Goal: Task Accomplishment & Management: Manage account settings

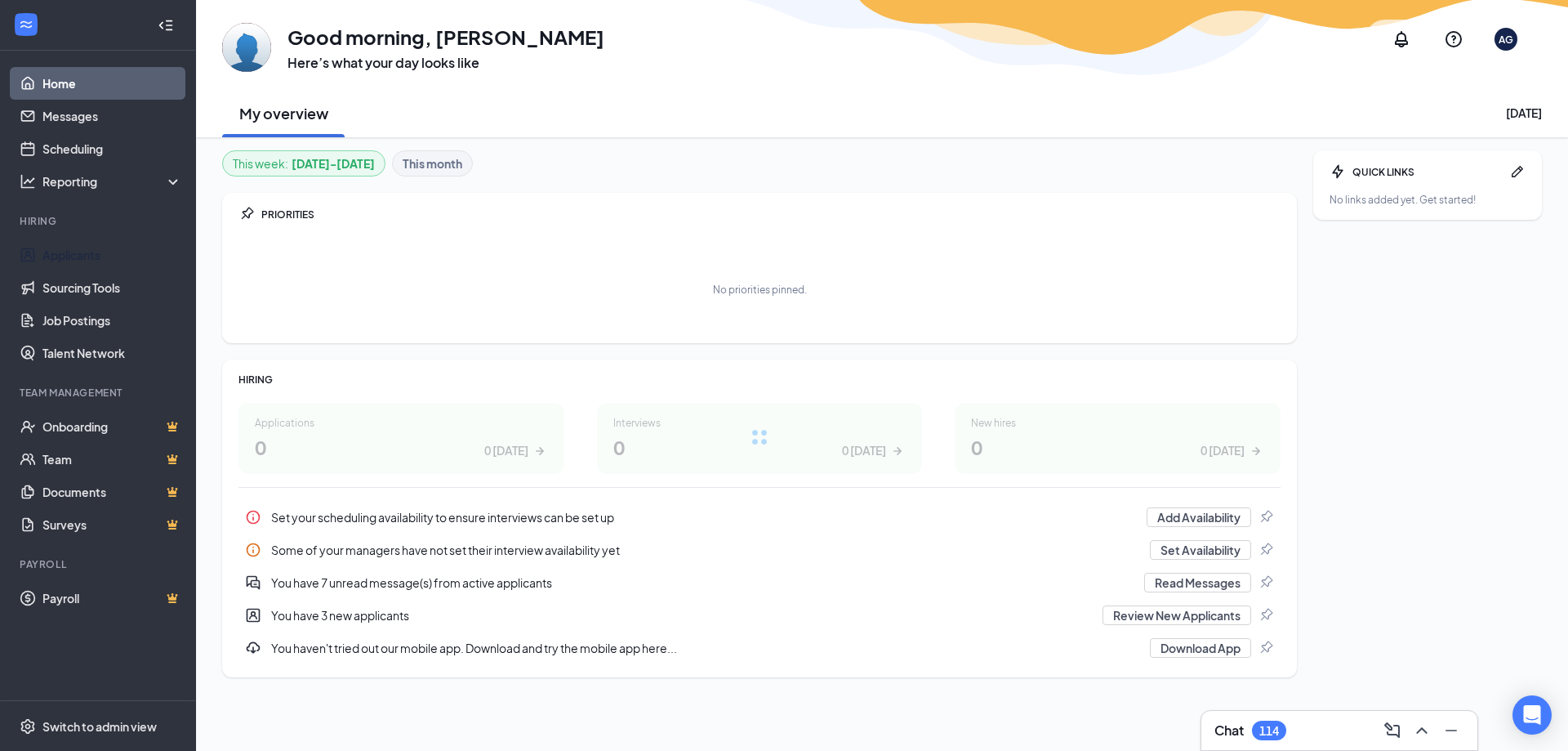
drag, startPoint x: 161, startPoint y: 262, endPoint x: 203, endPoint y: 259, distance: 42.1
click at [161, 261] on link "Applicants" at bounding box center [112, 255] width 139 height 33
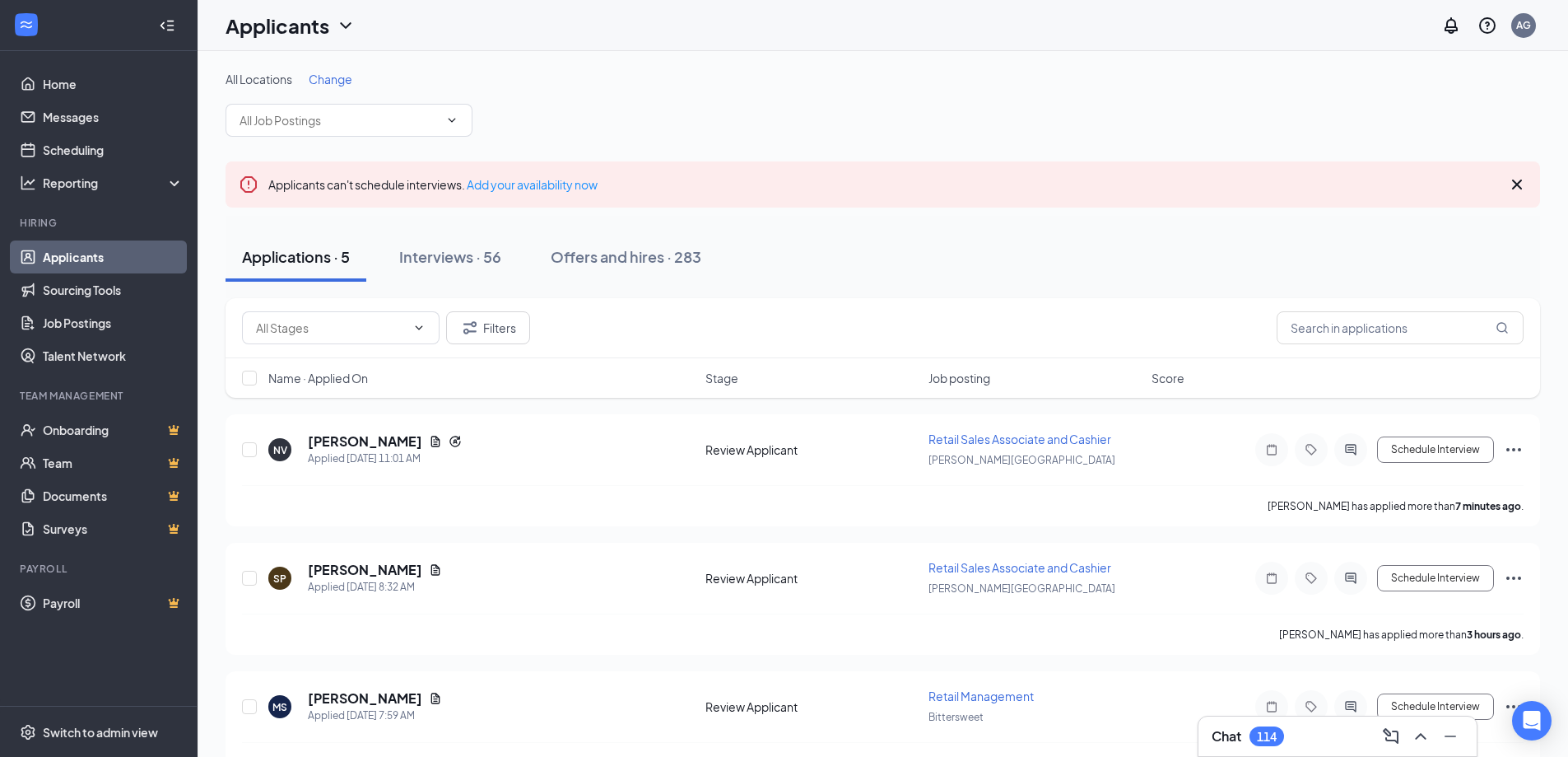
click at [1522, 177] on icon "Cross" at bounding box center [1516, 184] width 20 height 20
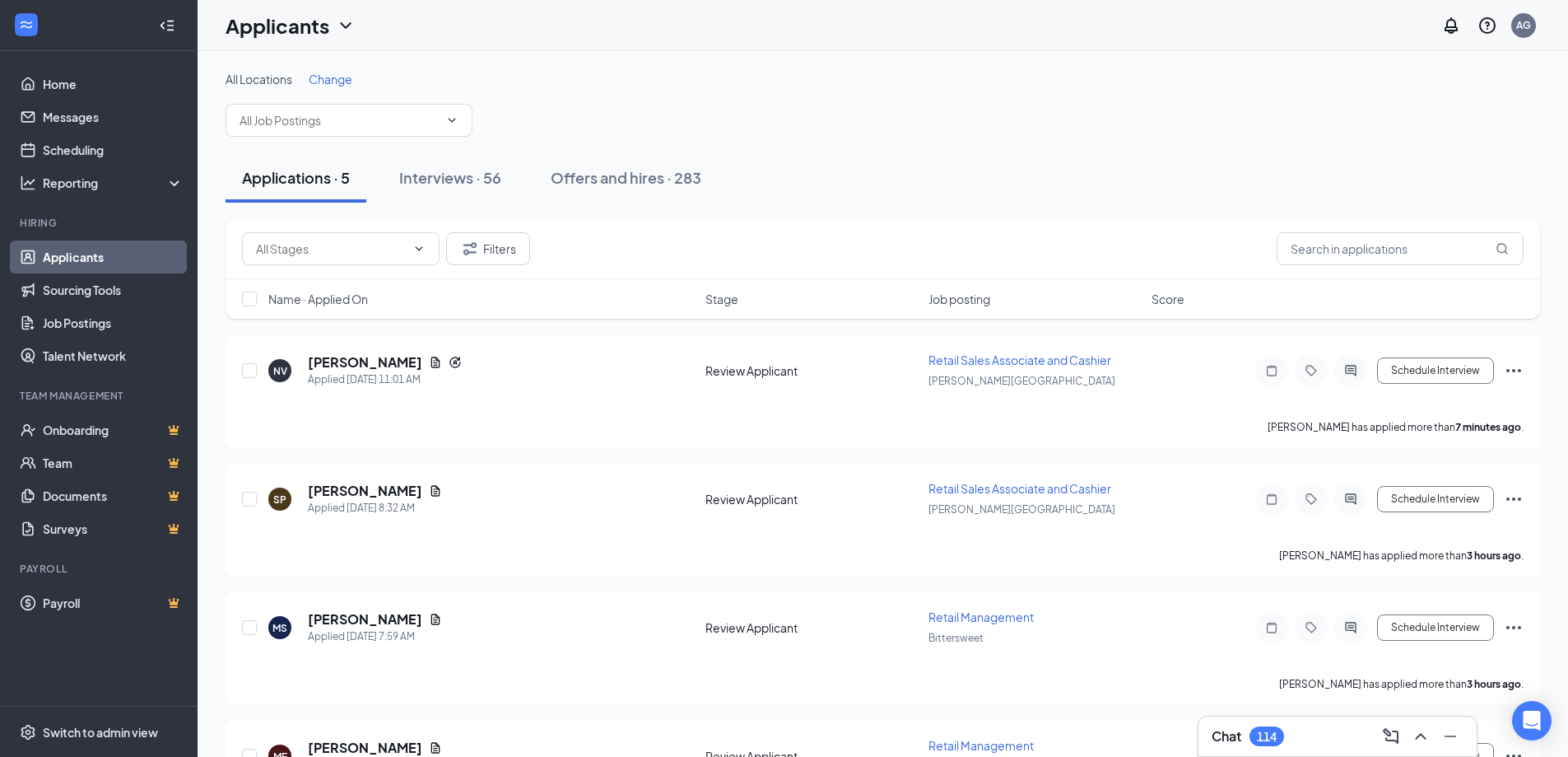
click at [1400, 274] on div "Filters" at bounding box center [882, 248] width 1314 height 60
click at [1404, 253] on input "text" at bounding box center [1400, 248] width 247 height 33
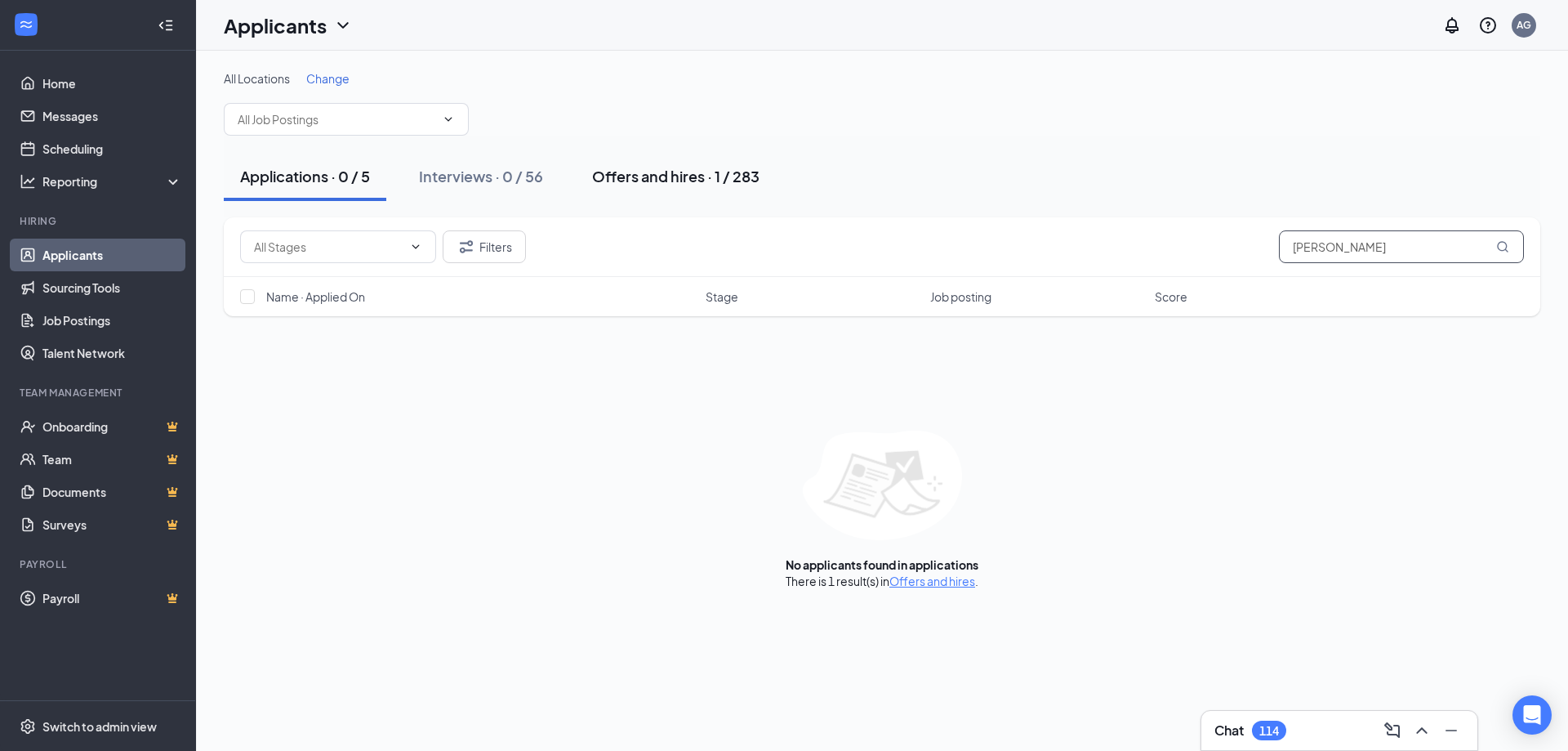
type input "[PERSON_NAME]"
click at [567, 178] on div "Applications · 0 / 5 Interviews · 0 / 56 Offers and hires · 1 / 283" at bounding box center [882, 176] width 1316 height 49
click at [633, 163] on button "Offers and hires · 1 / 283" at bounding box center [675, 176] width 200 height 49
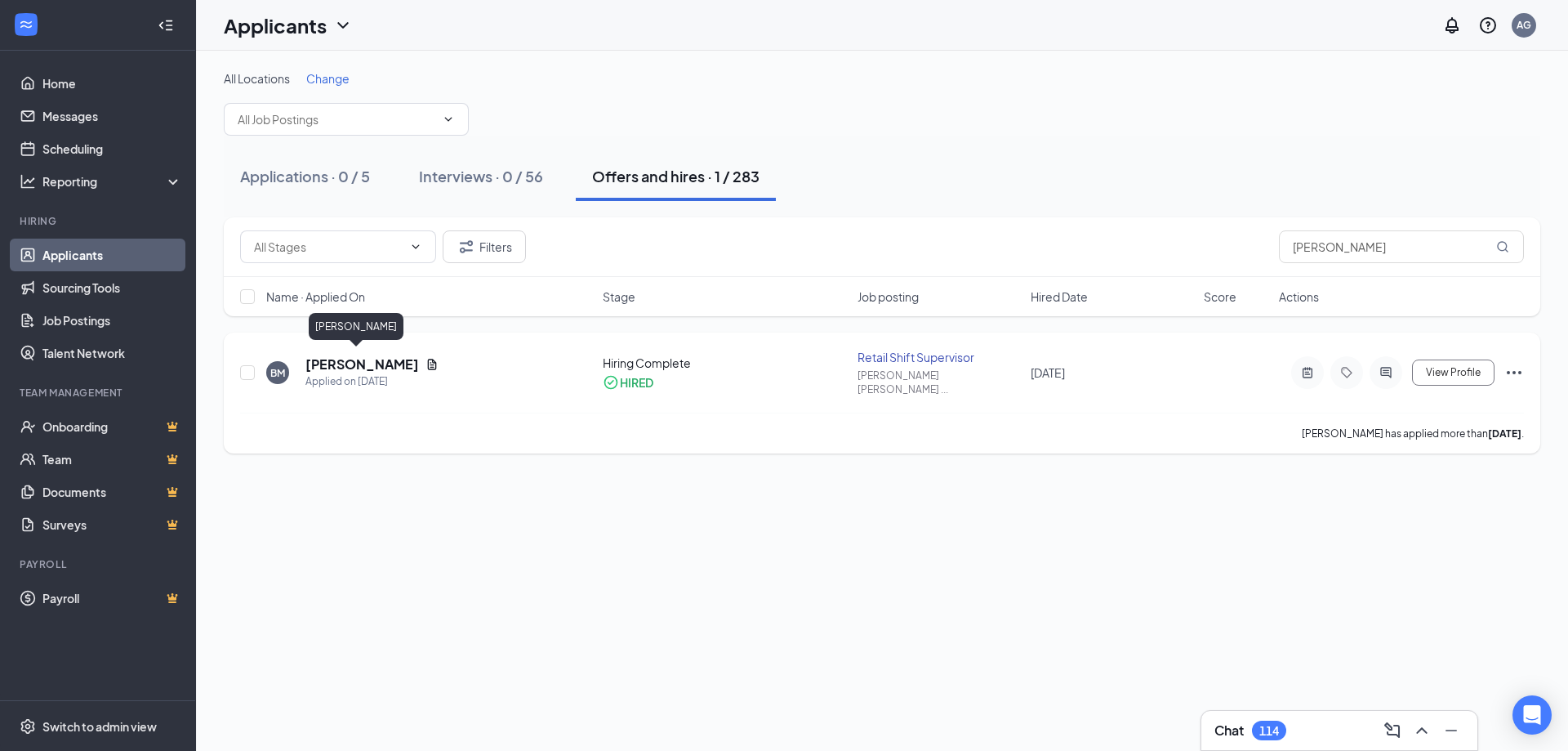
click at [350, 357] on h5 "[PERSON_NAME]" at bounding box center [363, 364] width 114 height 18
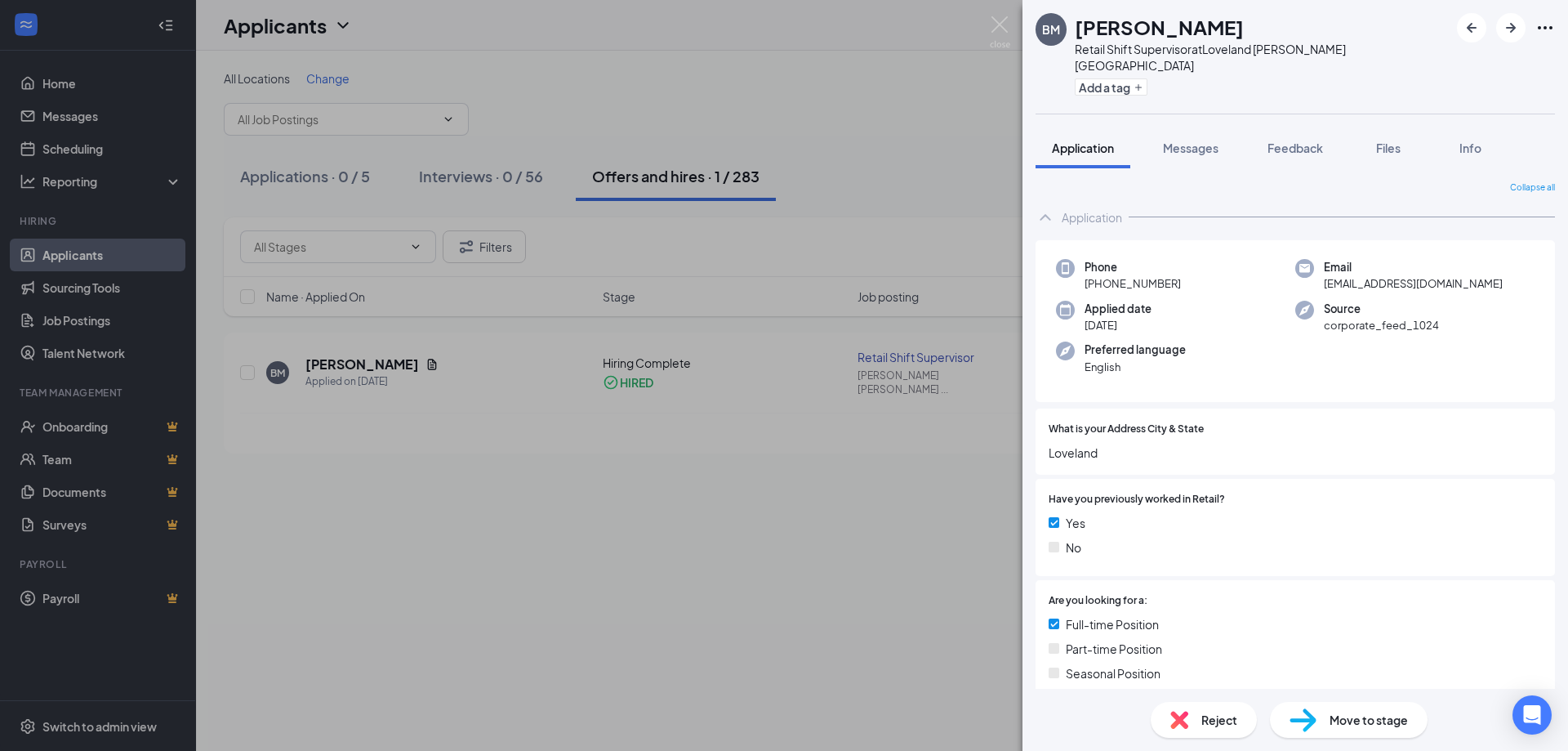
click at [1397, 276] on span "[EMAIL_ADDRESS][DOMAIN_NAME]" at bounding box center [1413, 283] width 179 height 16
copy span "[EMAIL_ADDRESS][DOMAIN_NAME]"
click at [1136, 276] on span "[PHONE_NUMBER]" at bounding box center [1132, 283] width 97 height 16
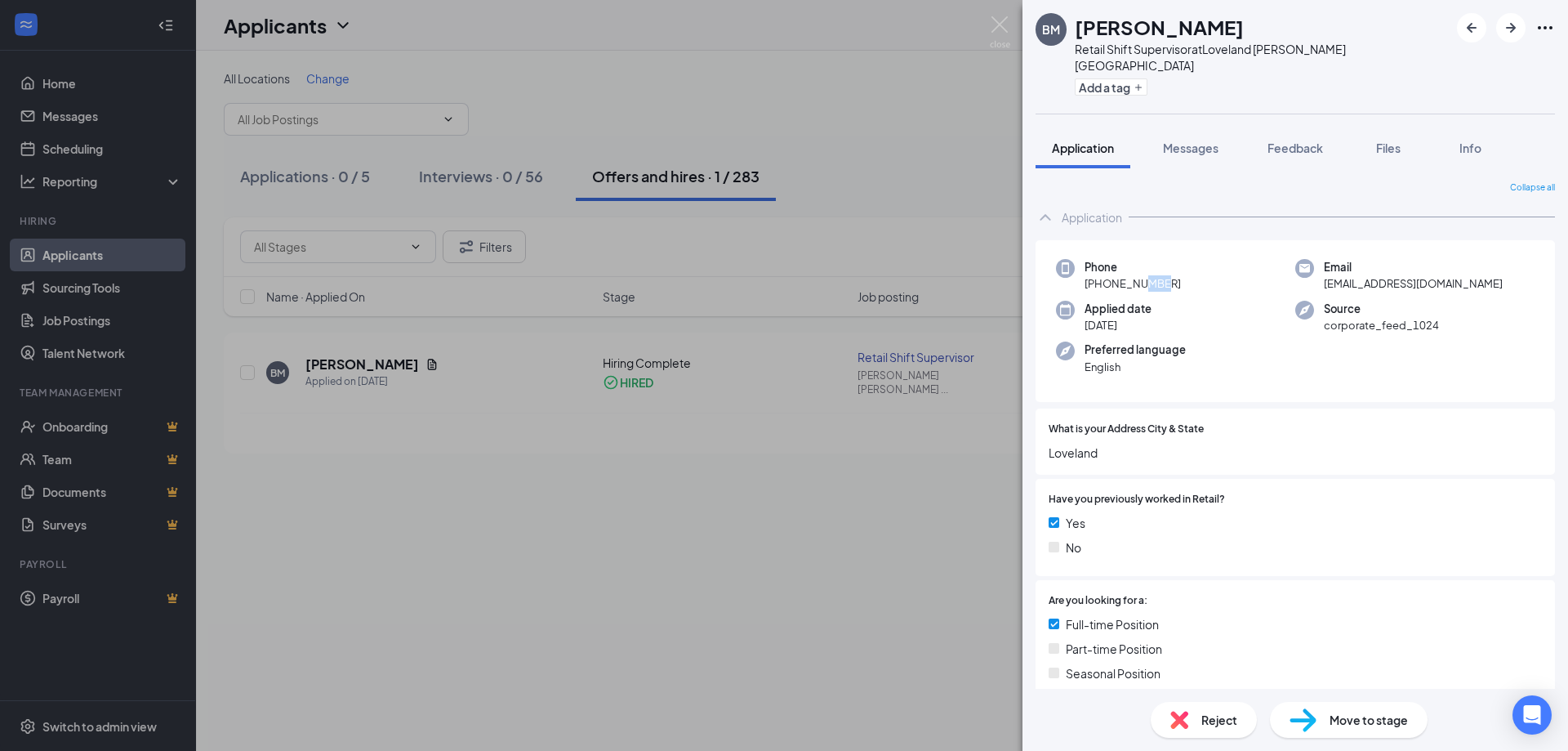
click at [1136, 276] on span "[PHONE_NUMBER]" at bounding box center [1132, 283] width 97 height 16
copy span "[PHONE_NUMBER]"
click at [1360, 276] on span "[EMAIL_ADDRESS][DOMAIN_NAME]" at bounding box center [1413, 283] width 179 height 16
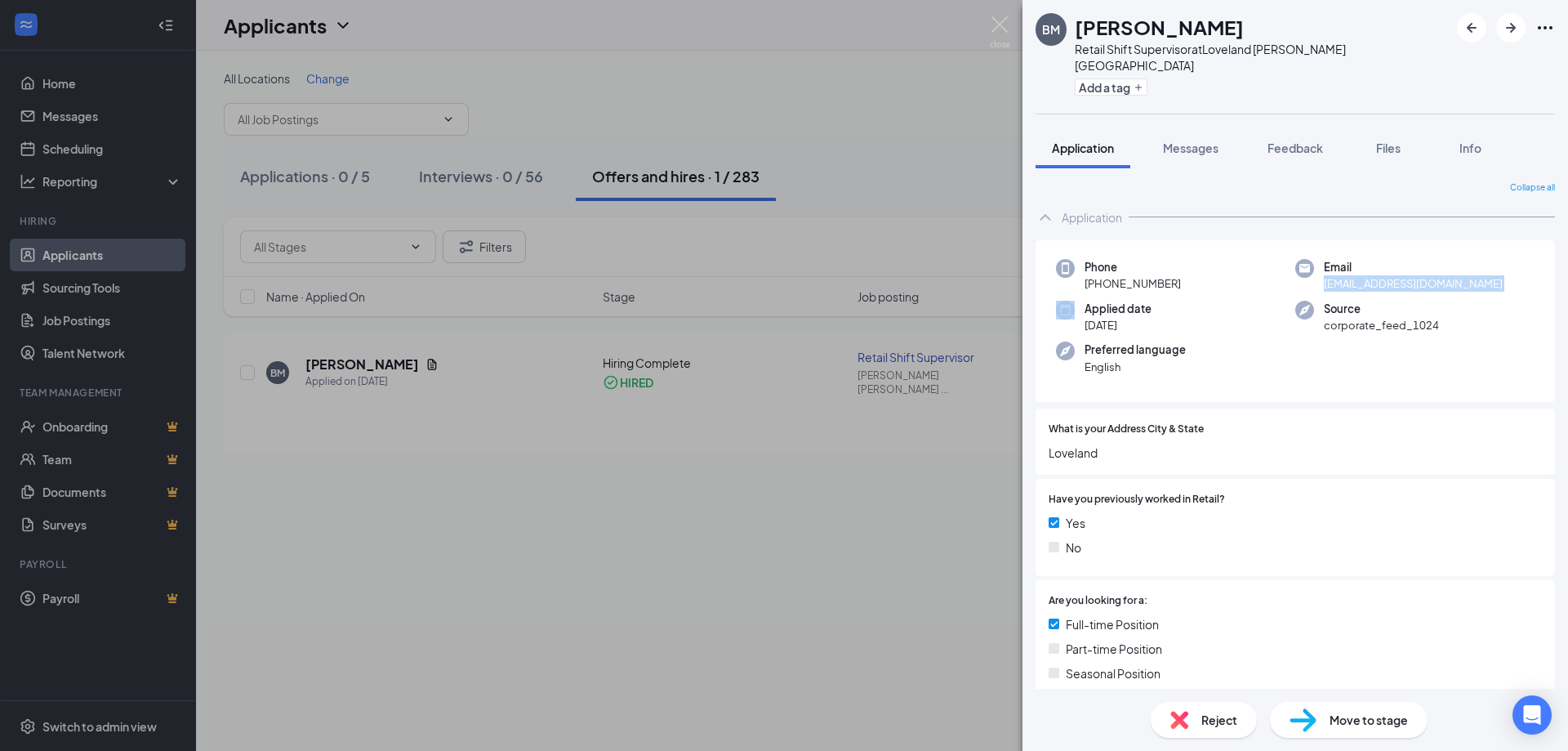
click at [1360, 276] on span "[EMAIL_ADDRESS][DOMAIN_NAME]" at bounding box center [1413, 283] width 179 height 16
copy span "[EMAIL_ADDRESS][DOMAIN_NAME]"
click at [1547, 25] on icon "Ellipses" at bounding box center [1545, 27] width 20 height 20
click at [1543, 29] on icon "Ellipses" at bounding box center [1545, 27] width 20 height 20
click at [1477, 66] on link "View full application" at bounding box center [1457, 64] width 176 height 16
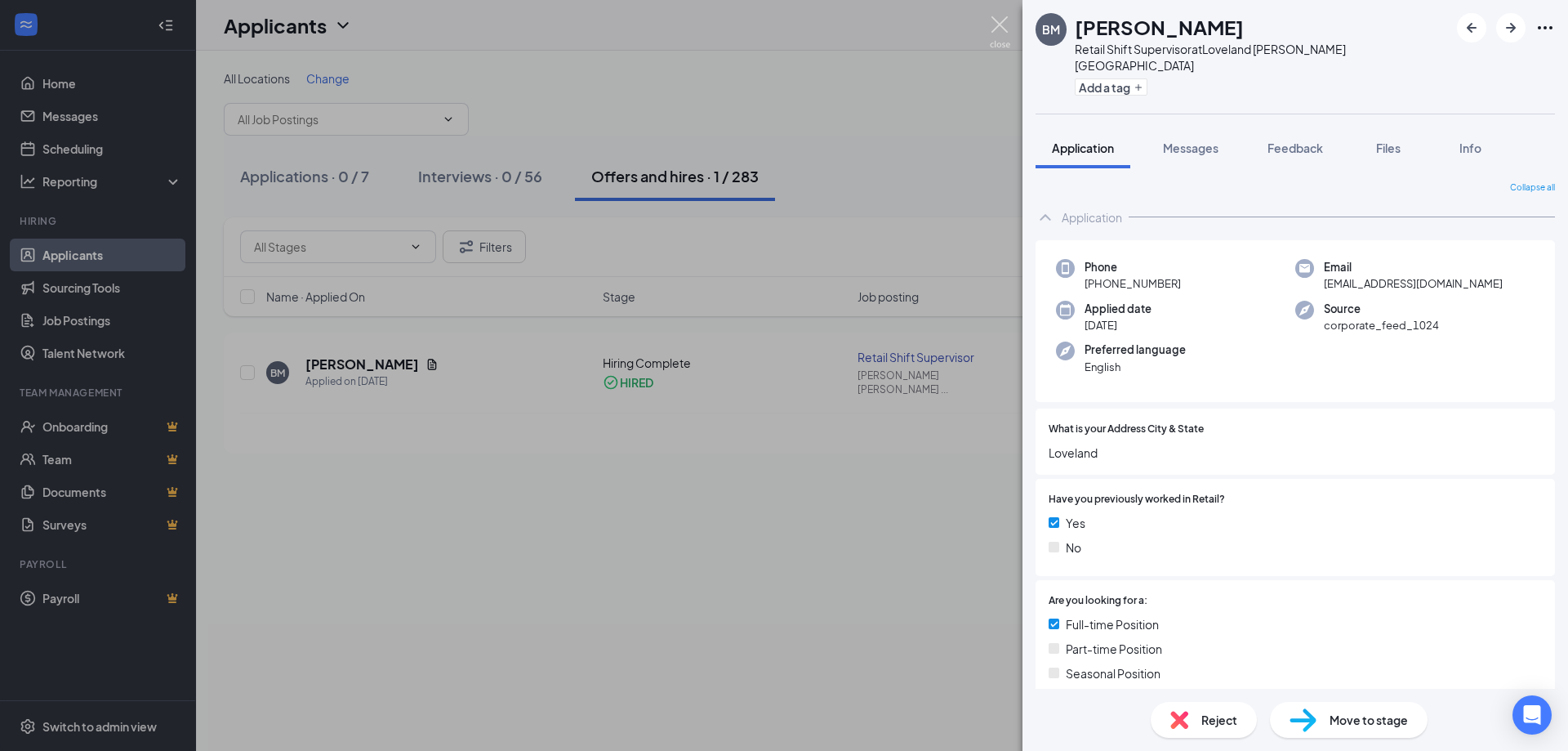
click at [1006, 43] on img at bounding box center [1000, 32] width 21 height 32
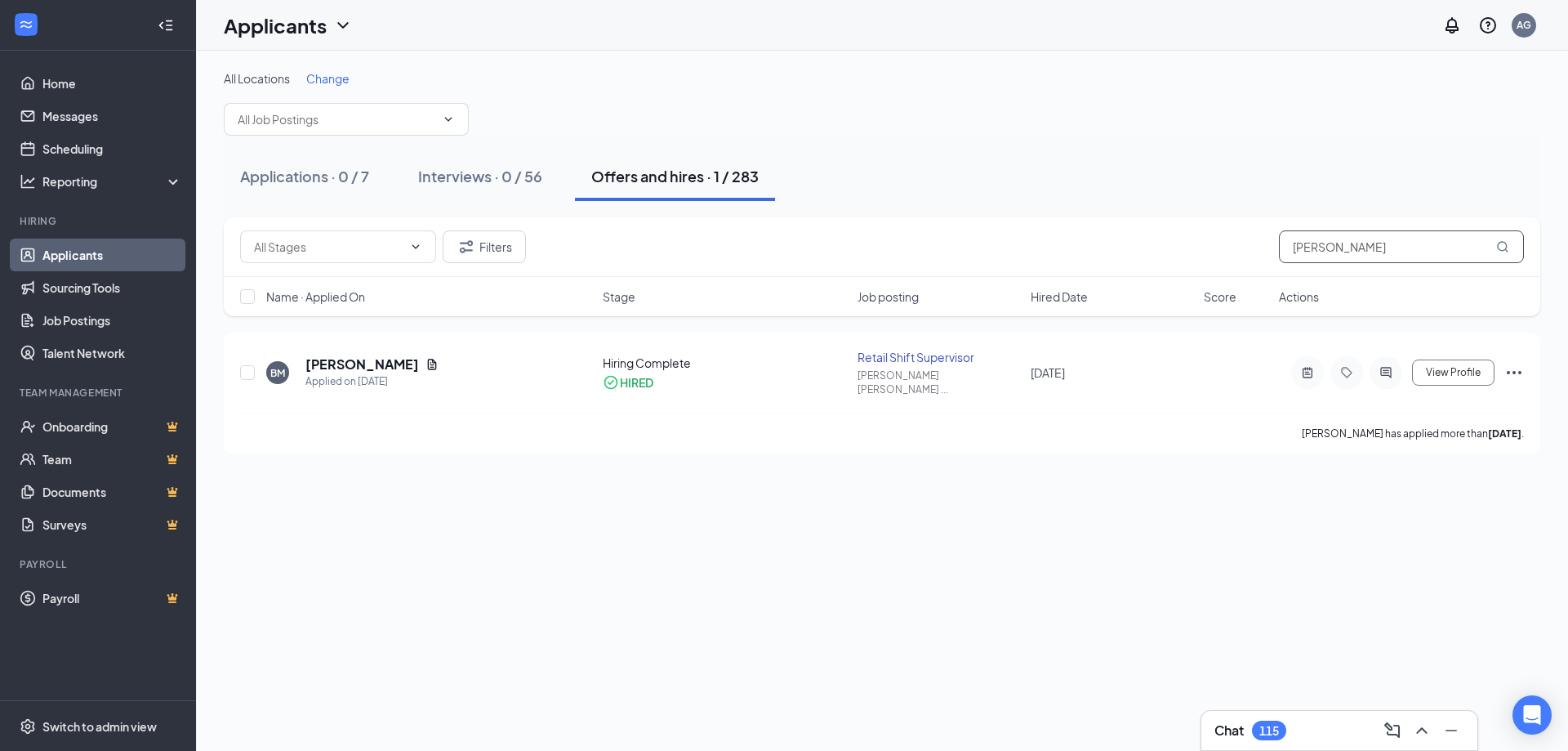
click at [1369, 234] on input "[PERSON_NAME]" at bounding box center [1401, 246] width 245 height 33
type input "[PERSON_NAME]"
click at [318, 367] on h5 "[PERSON_NAME]" at bounding box center [363, 366] width 114 height 18
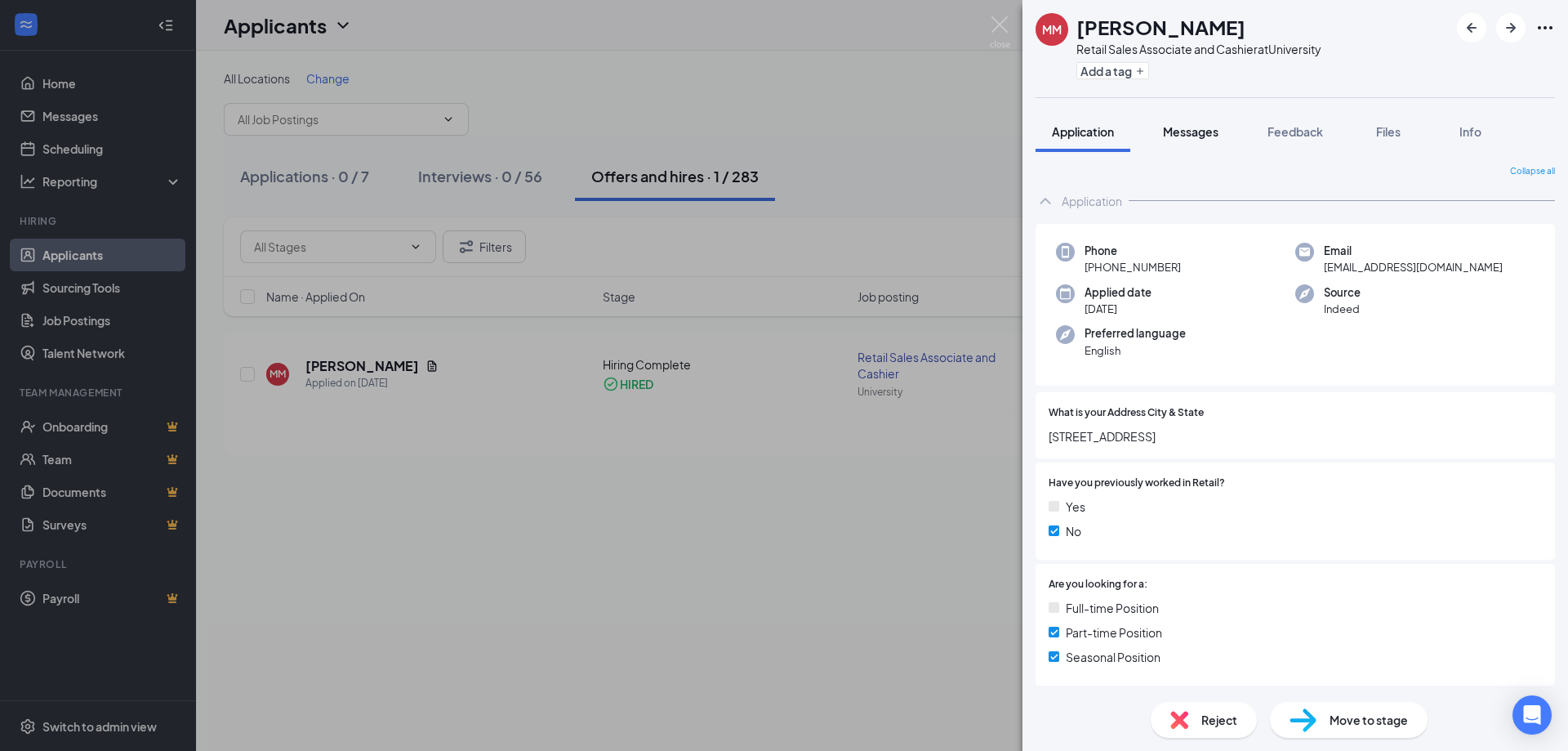
click at [1218, 130] on span "Messages" at bounding box center [1190, 132] width 56 height 15
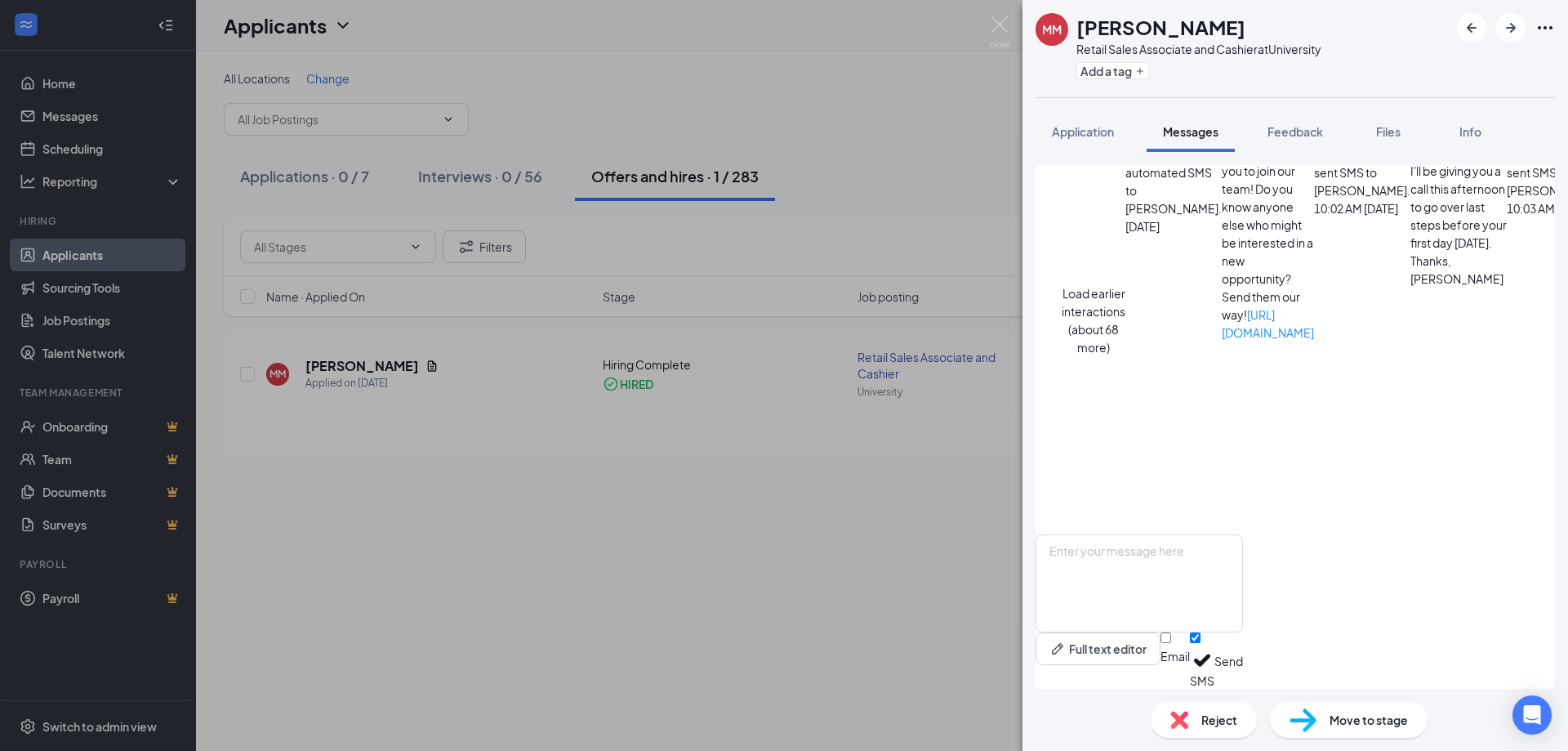
scroll to position [1044, 0]
click at [1200, 597] on textarea at bounding box center [1139, 583] width 207 height 98
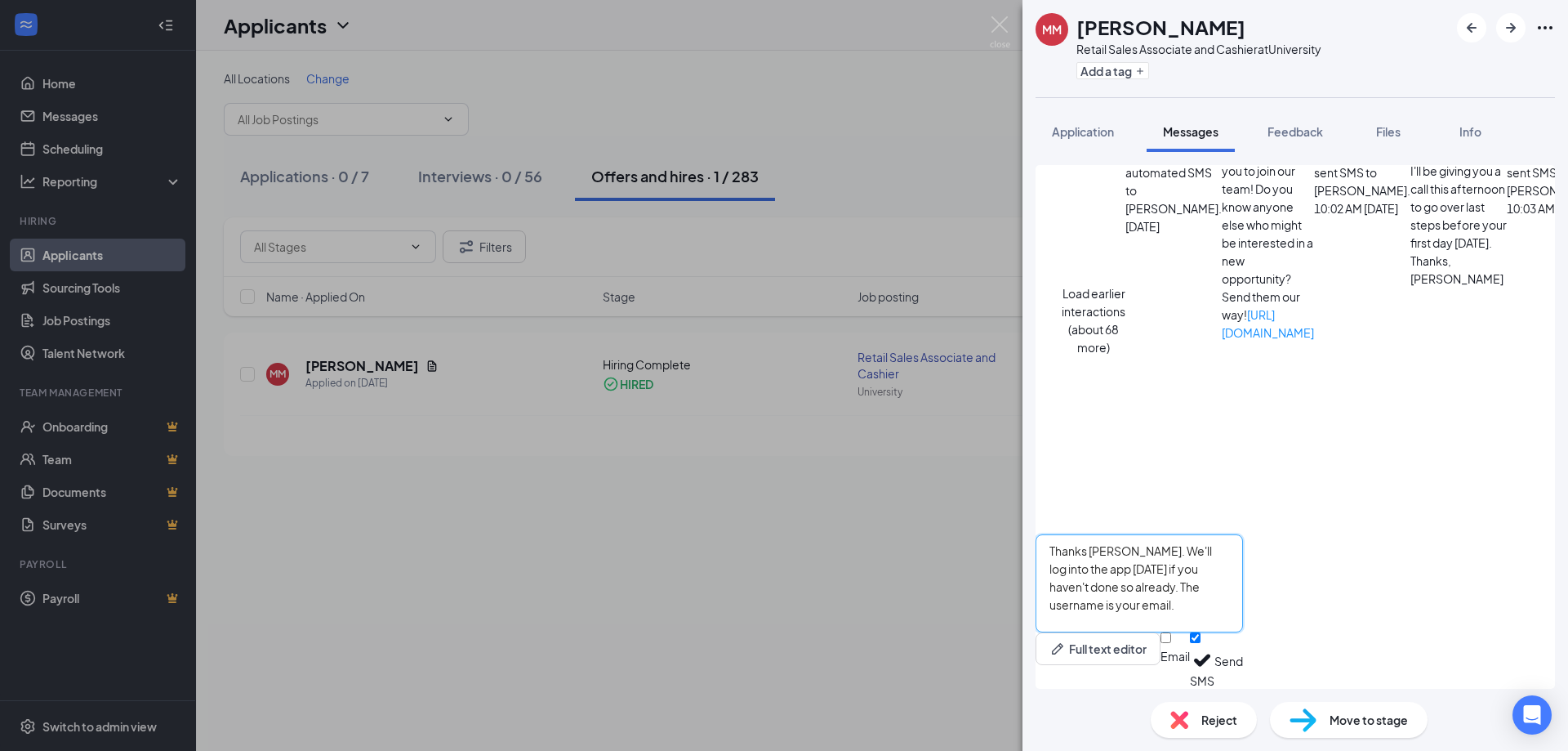
drag, startPoint x: 1266, startPoint y: 576, endPoint x: 1487, endPoint y: 548, distance: 222.8
click at [1243, 548] on textarea "Thanks [PERSON_NAME]. We'll log into the app [DATE] if you haven't done so alre…" at bounding box center [1139, 583] width 207 height 98
drag, startPoint x: 1142, startPoint y: 549, endPoint x: 1072, endPoint y: 558, distance: 70.6
click at [1072, 558] on textarea "Thanks [PERSON_NAME]. We'll log into the app [DATE] if you haven't done so alre…" at bounding box center [1139, 583] width 207 height 98
click at [1195, 563] on textarea "Fantastic! We'll log into the app [DATE] if you haven't done so already and go …" at bounding box center [1139, 583] width 207 height 98
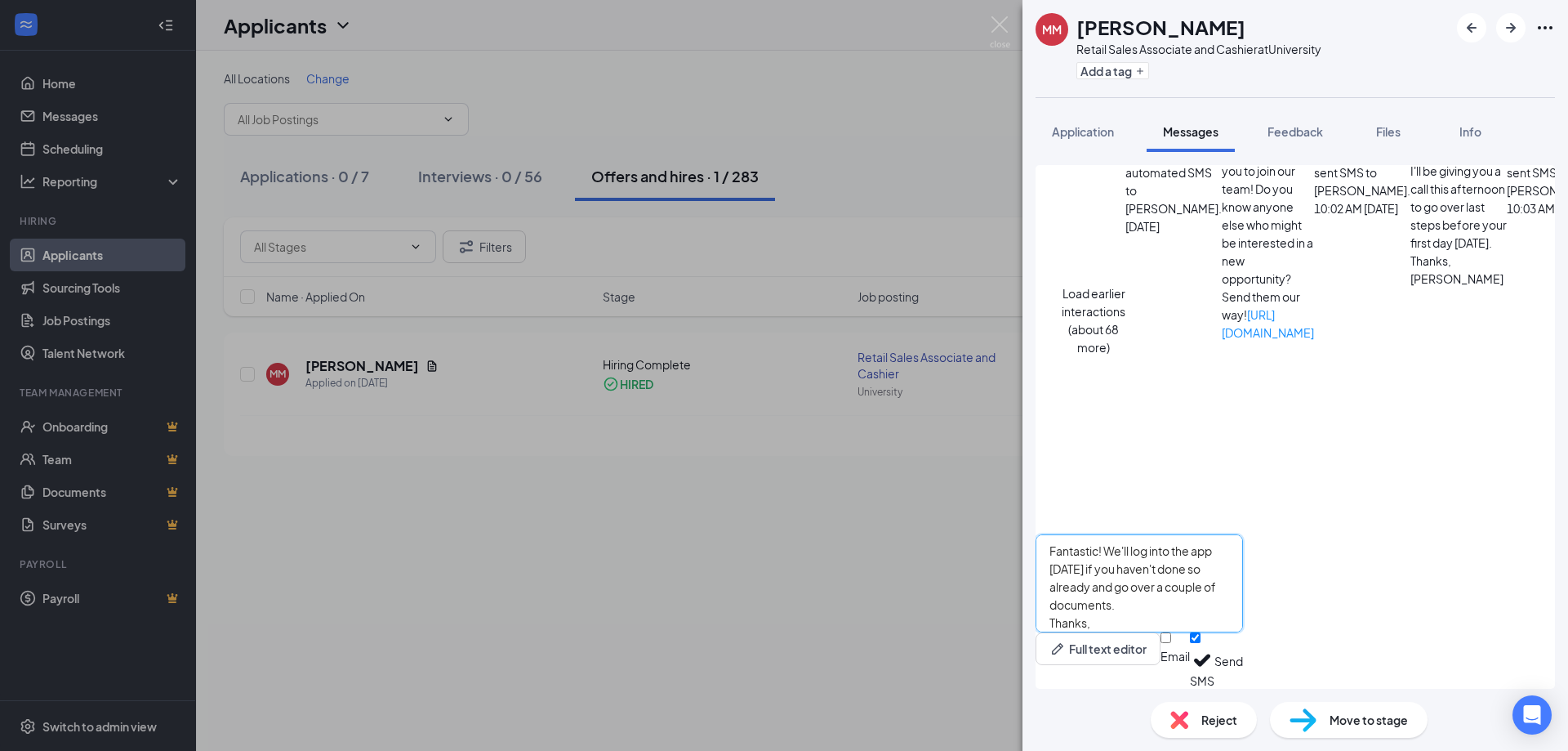
click at [1243, 584] on textarea "Fantastic! We'll log into the app [DATE] if you haven't done so already and go …" at bounding box center [1139, 583] width 207 height 98
type textarea "Fantastic! We'll log into the app [DATE] if you haven't done so already and go …"
click at [1243, 653] on button "Send" at bounding box center [1229, 661] width 28 height 57
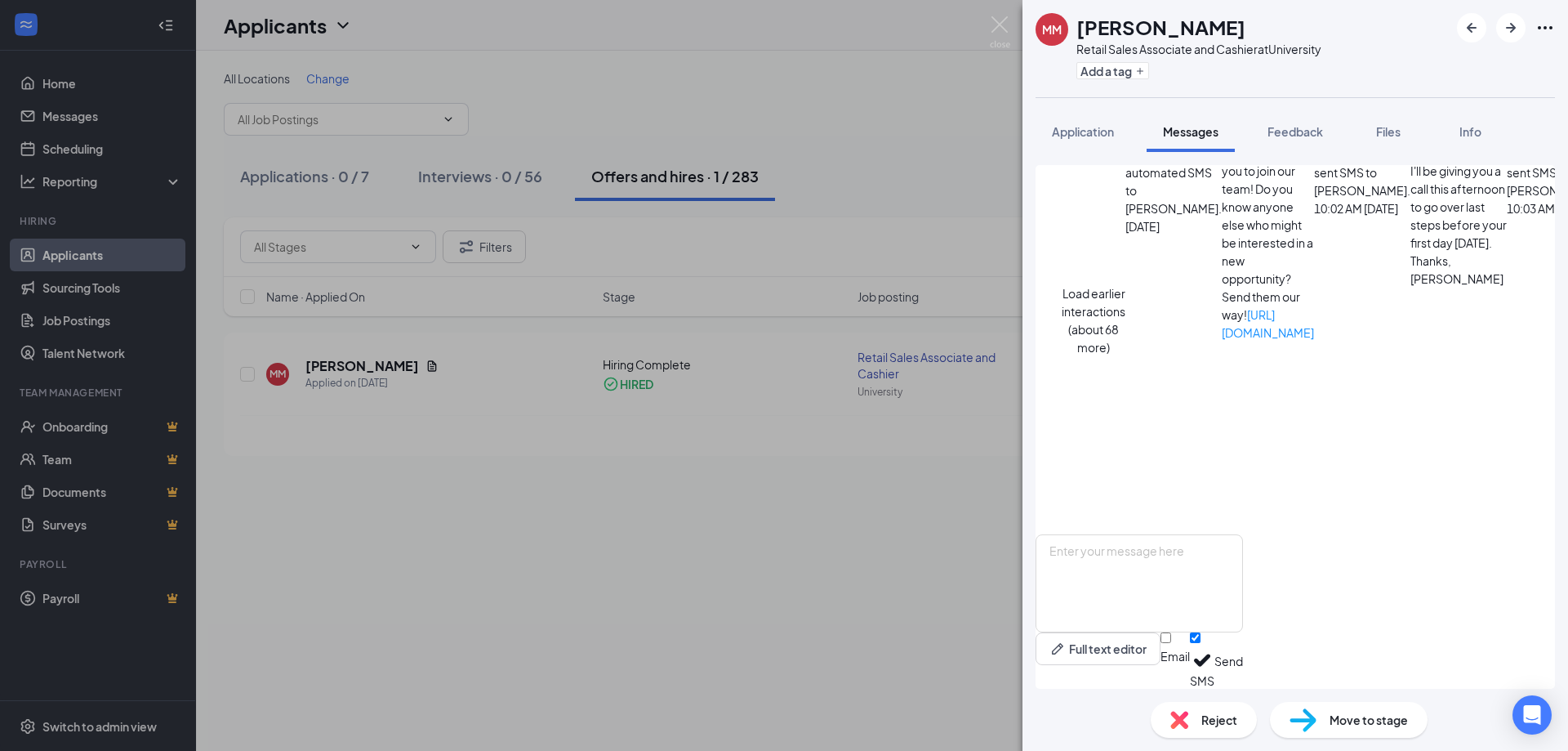
scroll to position [1203, 0]
click at [1019, 22] on div "MM [PERSON_NAME] Retail Sales Associate and Cashier at University Add a tag App…" at bounding box center [784, 375] width 1568 height 751
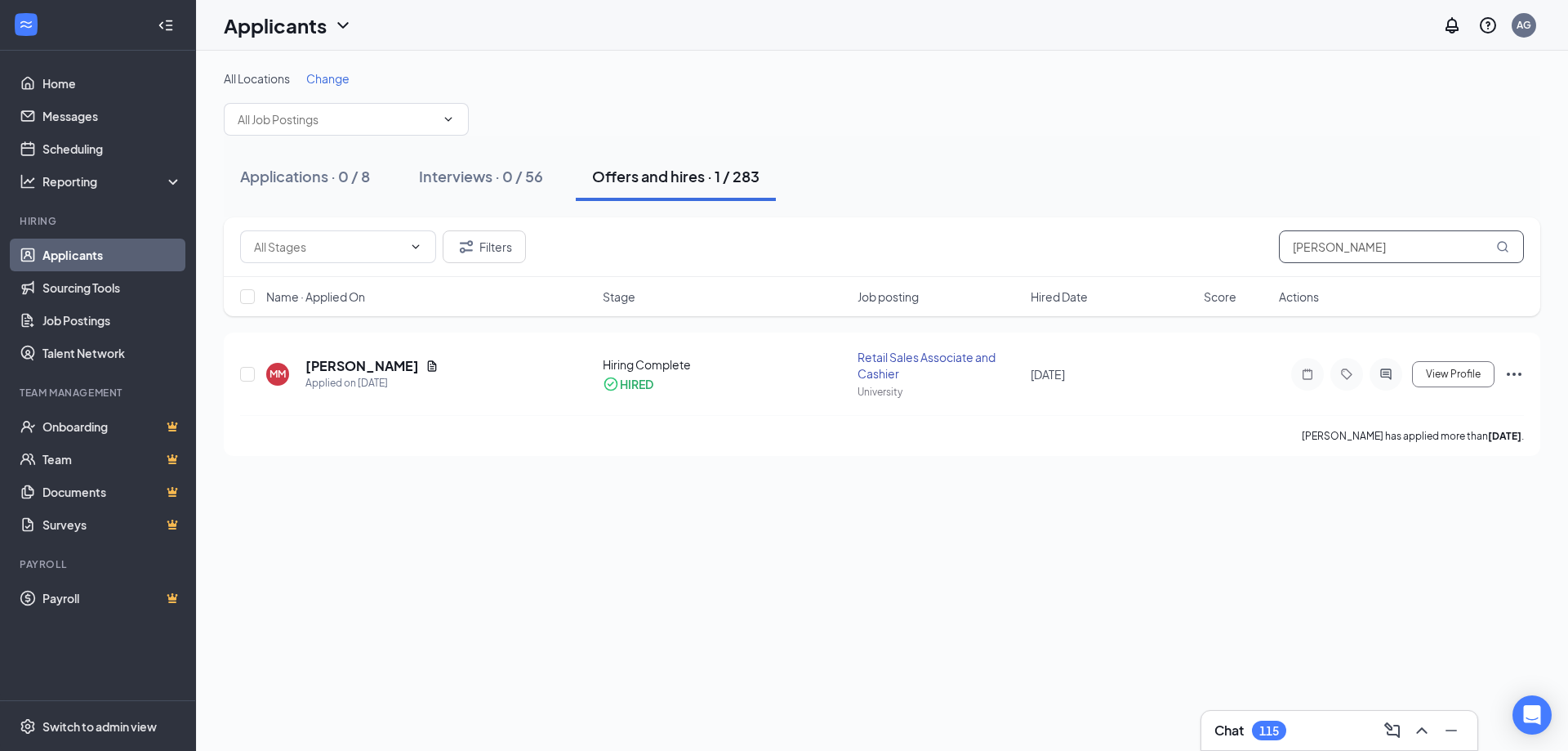
click at [1323, 233] on input "[PERSON_NAME]" at bounding box center [1401, 246] width 245 height 33
type input "[PERSON_NAME]"
click at [359, 358] on h5 "[PERSON_NAME]" at bounding box center [363, 364] width 114 height 18
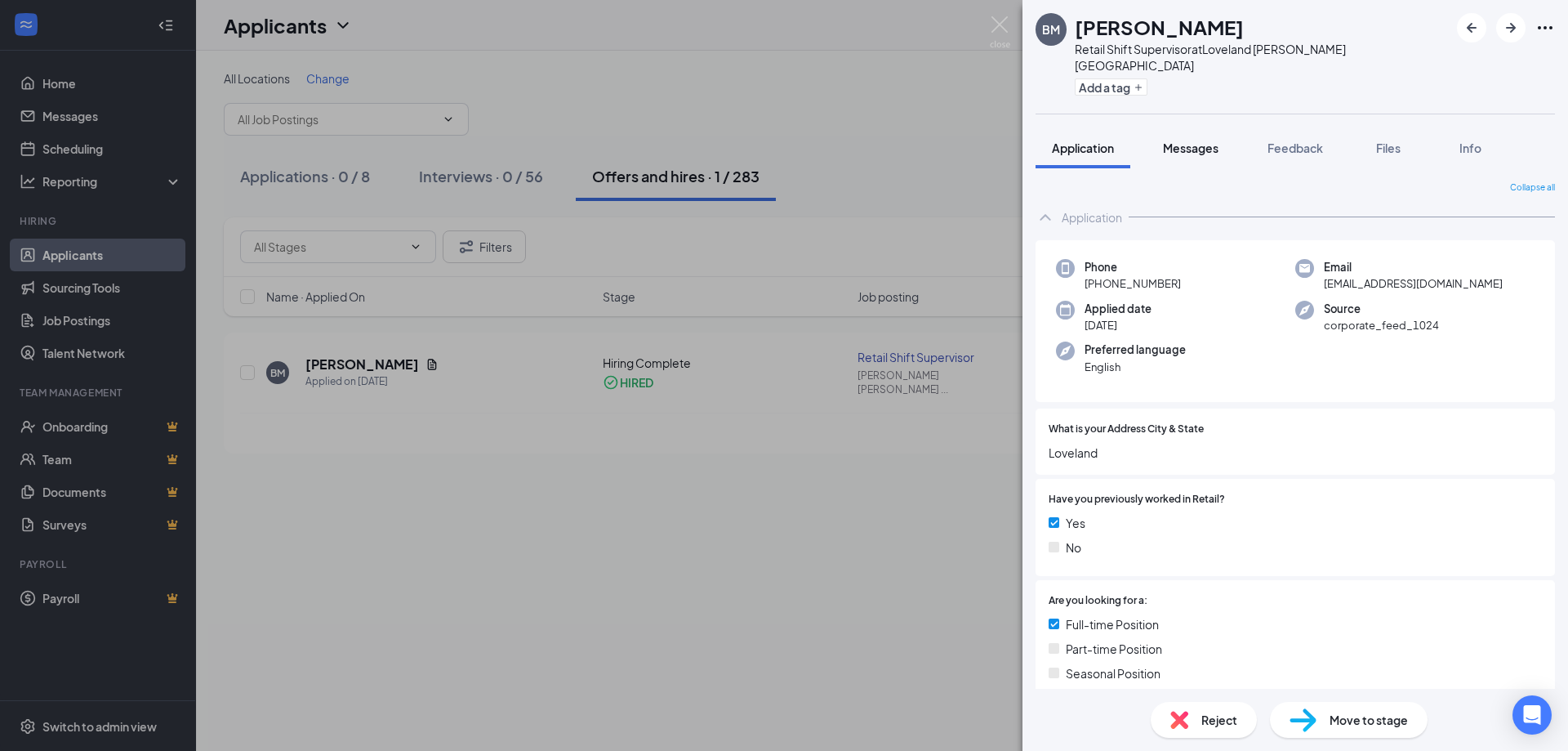
click at [1170, 146] on button "Messages" at bounding box center [1190, 148] width 88 height 41
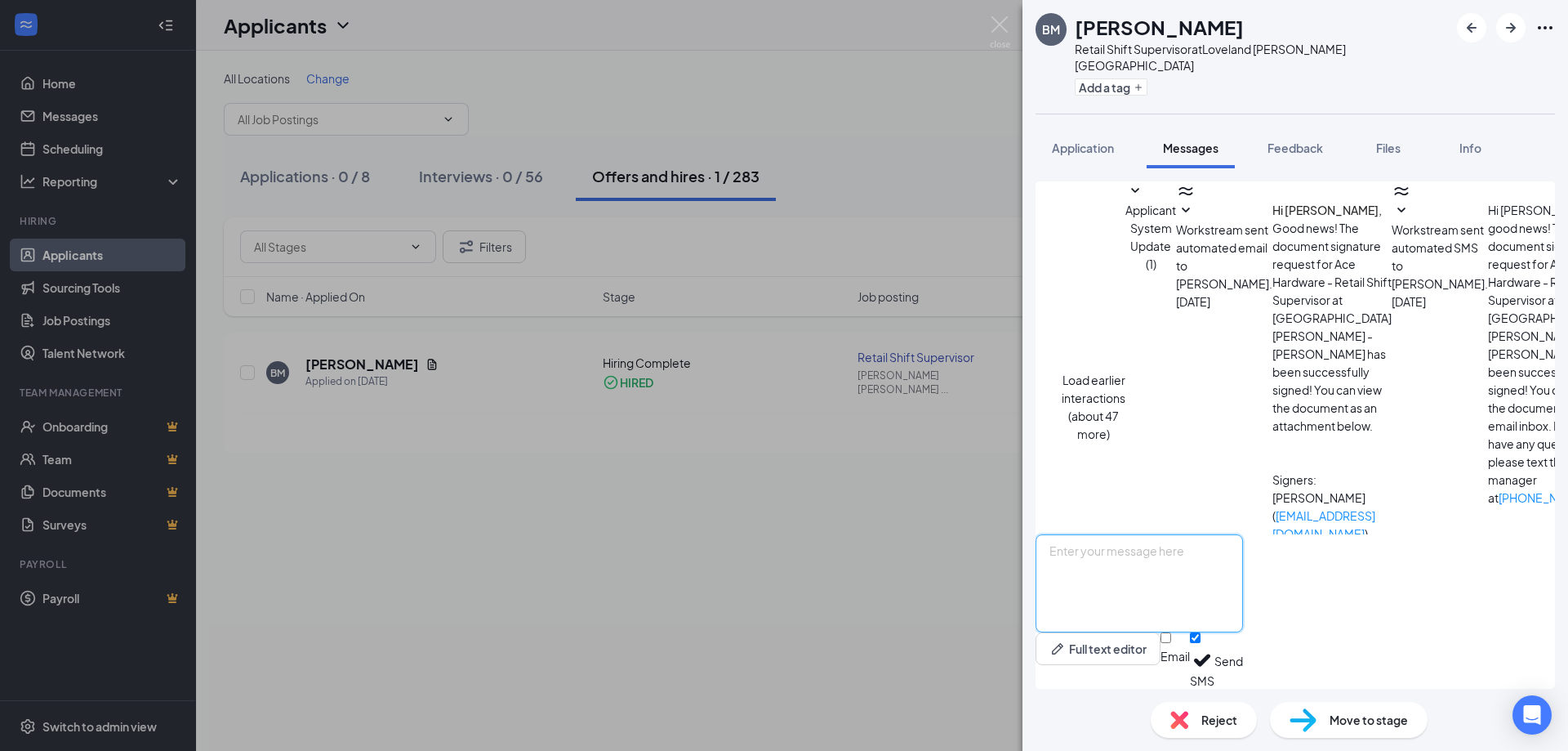
click at [1173, 587] on textarea at bounding box center [1139, 583] width 207 height 98
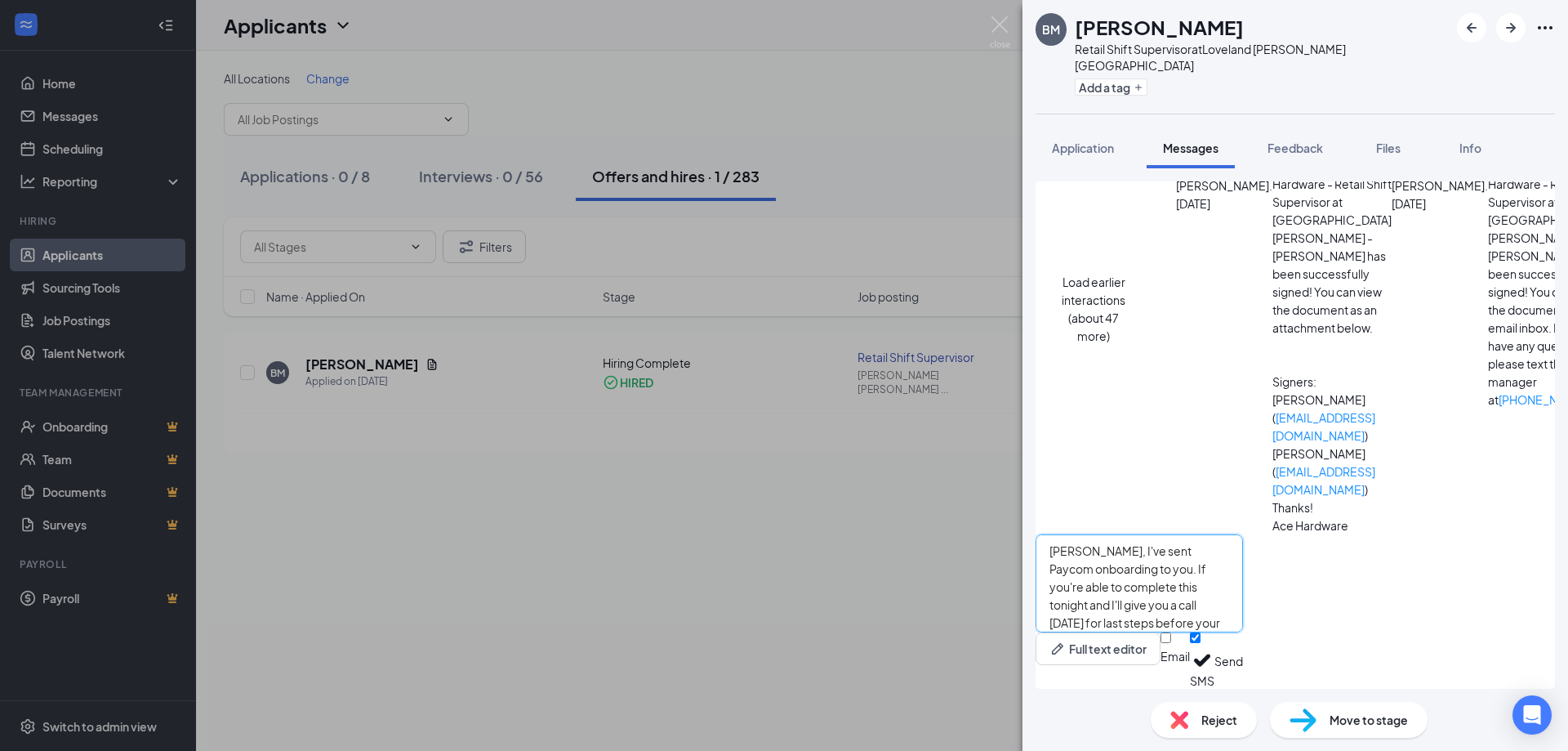
type textarea "[PERSON_NAME], I've sent Paycom onboarding to you. If you're able to complete t…"
click at [1243, 654] on button "Send" at bounding box center [1229, 661] width 28 height 57
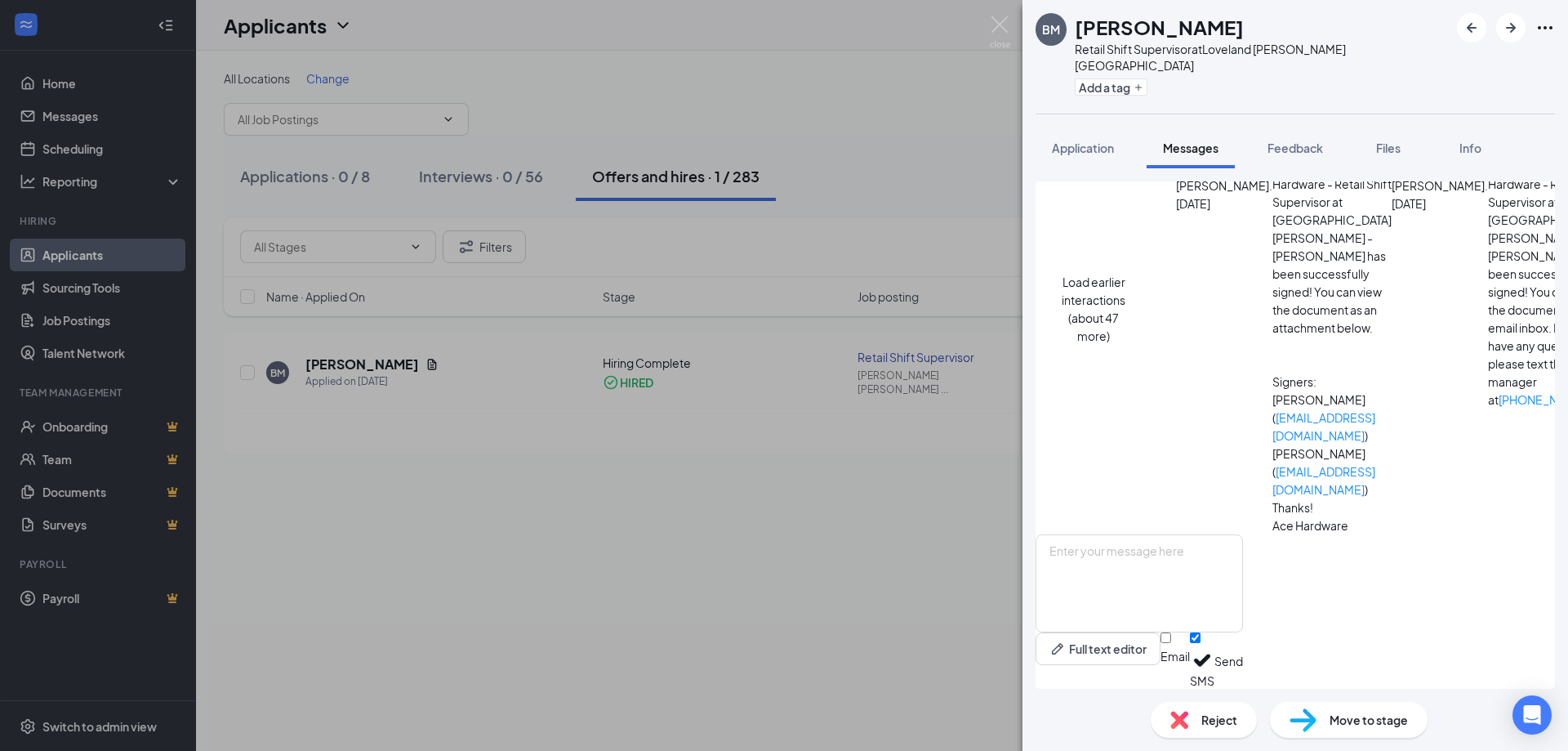
scroll to position [489, 0]
click at [993, 27] on img at bounding box center [1000, 32] width 21 height 32
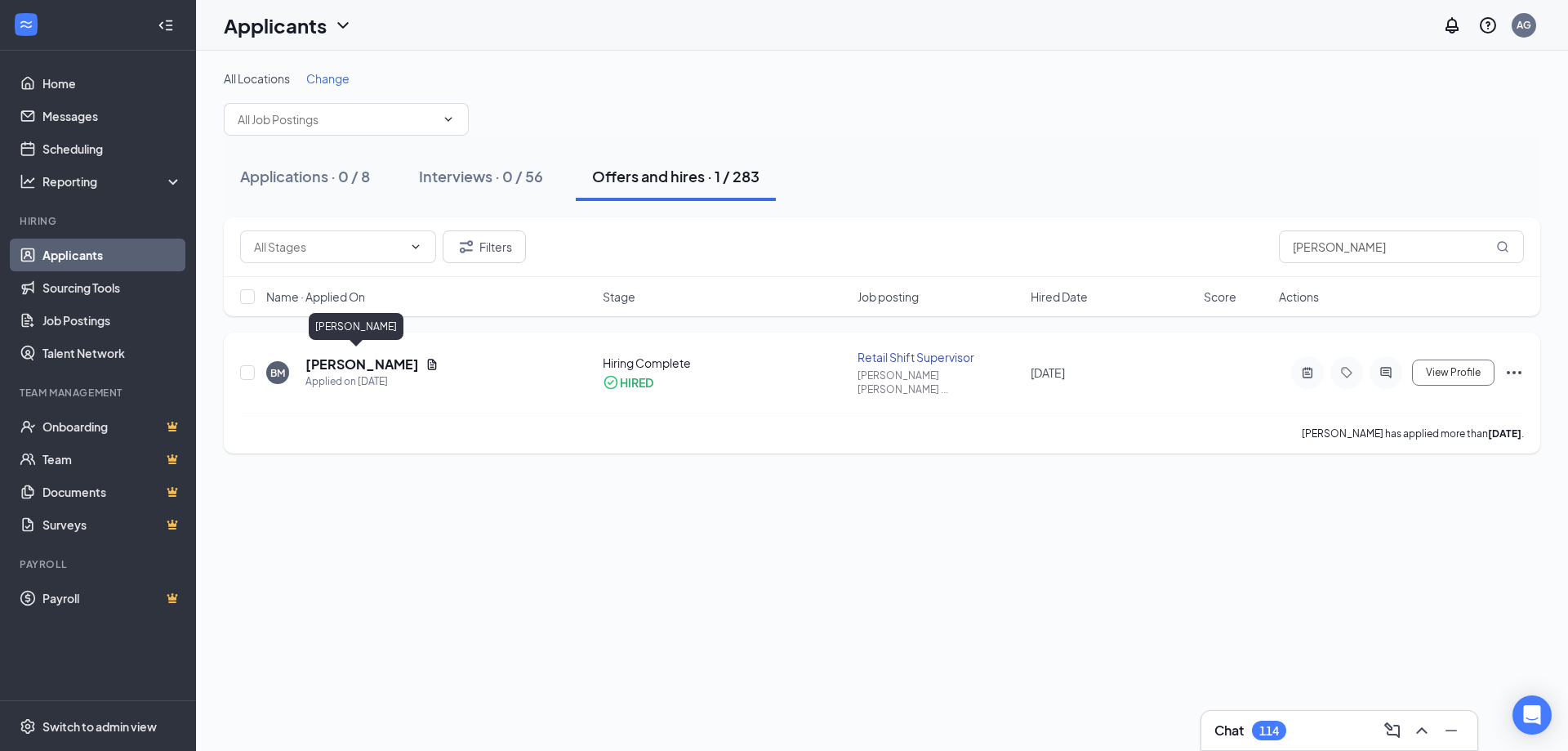
click at [346, 355] on h5 "[PERSON_NAME]" at bounding box center [363, 364] width 114 height 18
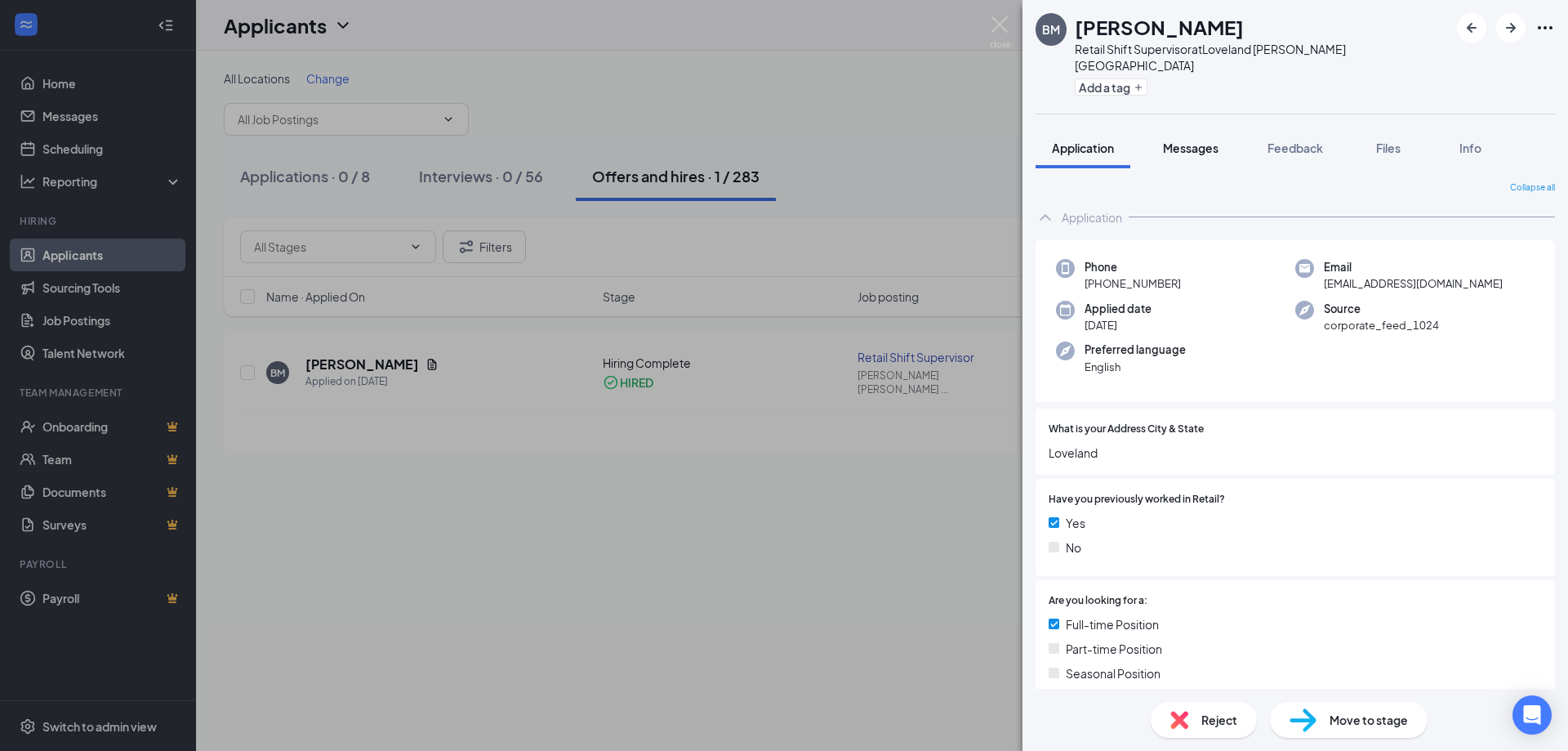
click at [1181, 140] on span "Messages" at bounding box center [1190, 148] width 56 height 15
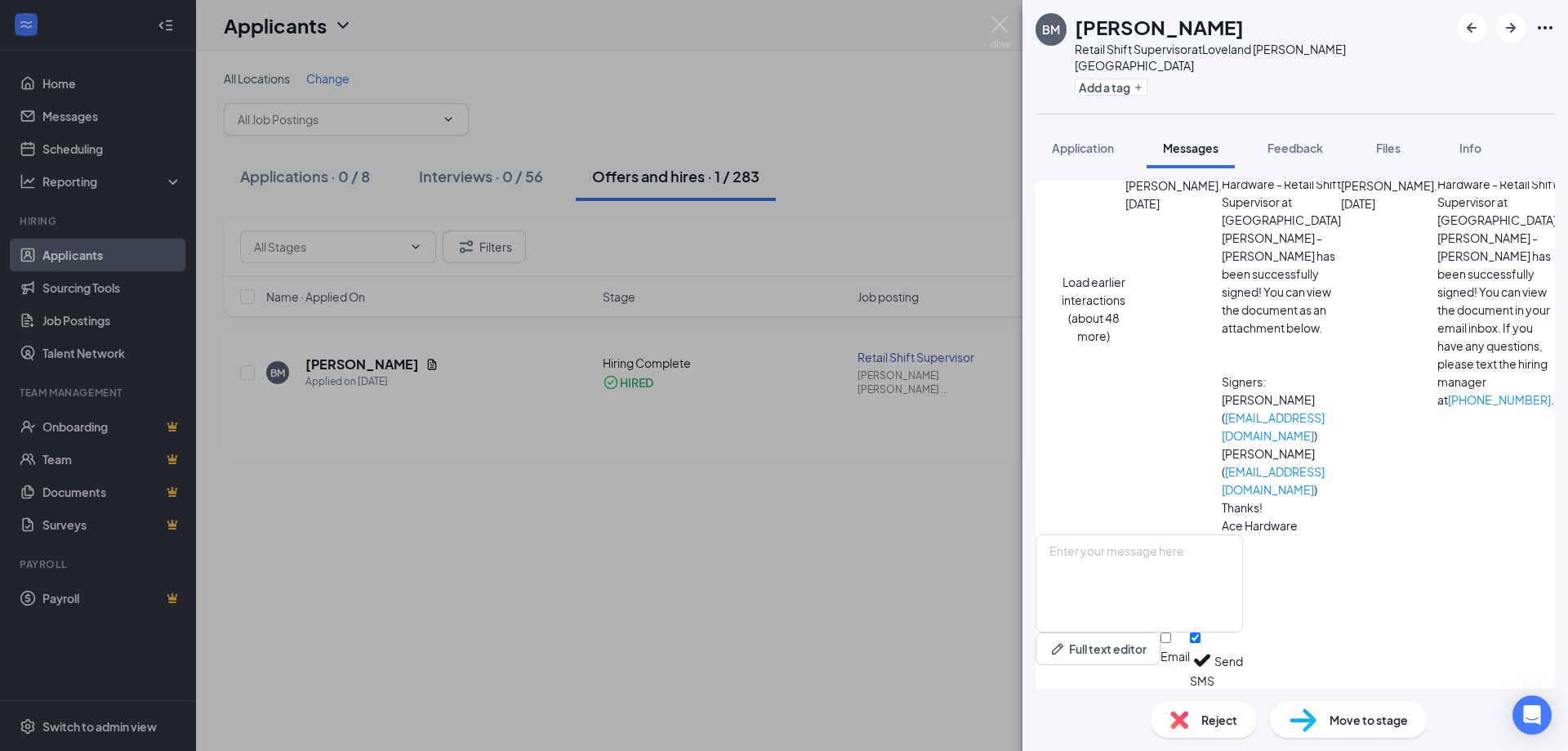
scroll to position [441, 0]
click at [1005, 15] on div "BM [PERSON_NAME] Retail Shift Supervisor at [GEOGRAPHIC_DATA][PERSON_NAME] Add …" at bounding box center [784, 375] width 1568 height 751
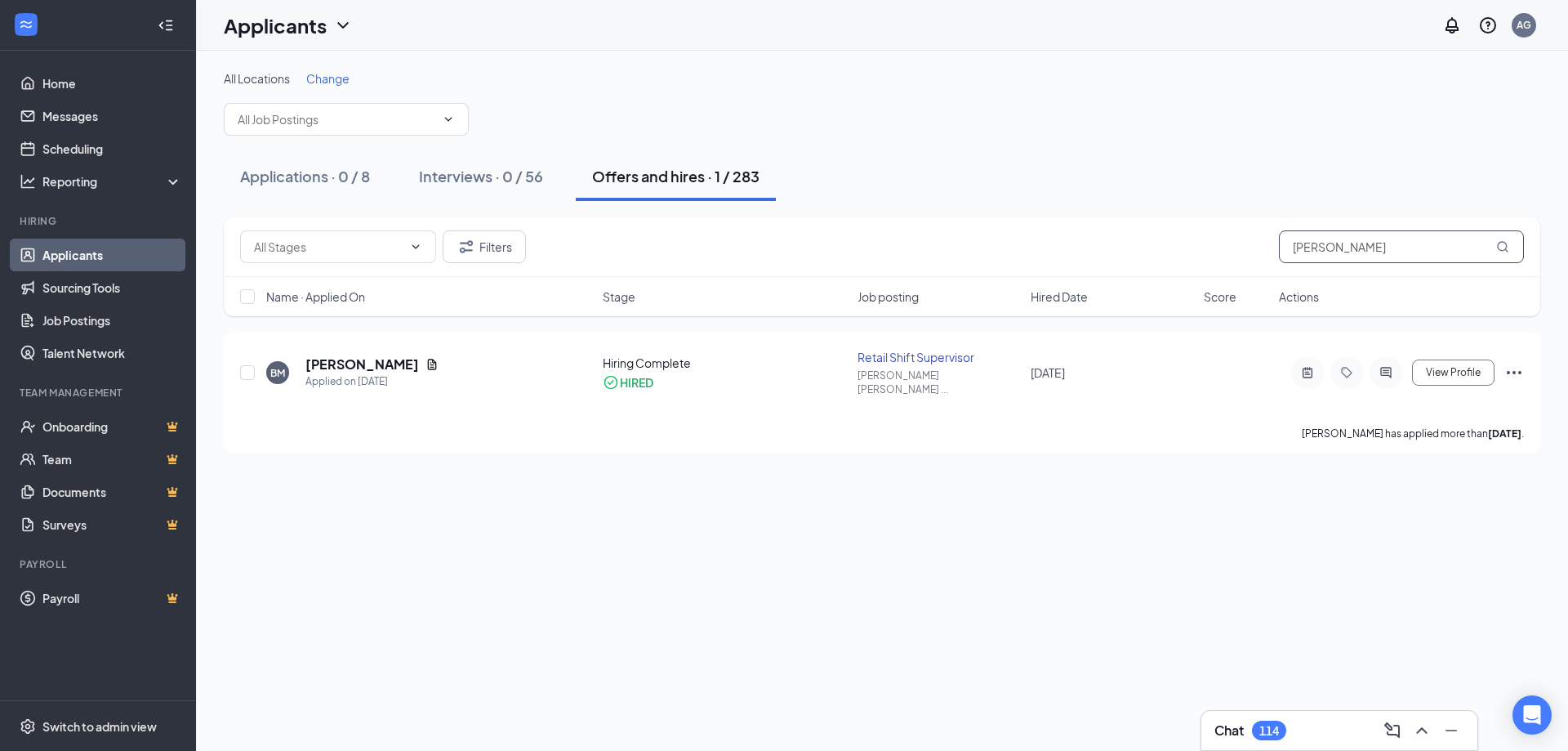
click at [1330, 235] on input "[PERSON_NAME]" at bounding box center [1401, 246] width 245 height 33
type input "[PERSON_NAME]"
click at [330, 365] on h5 "[PERSON_NAME]" at bounding box center [339, 366] width 114 height 18
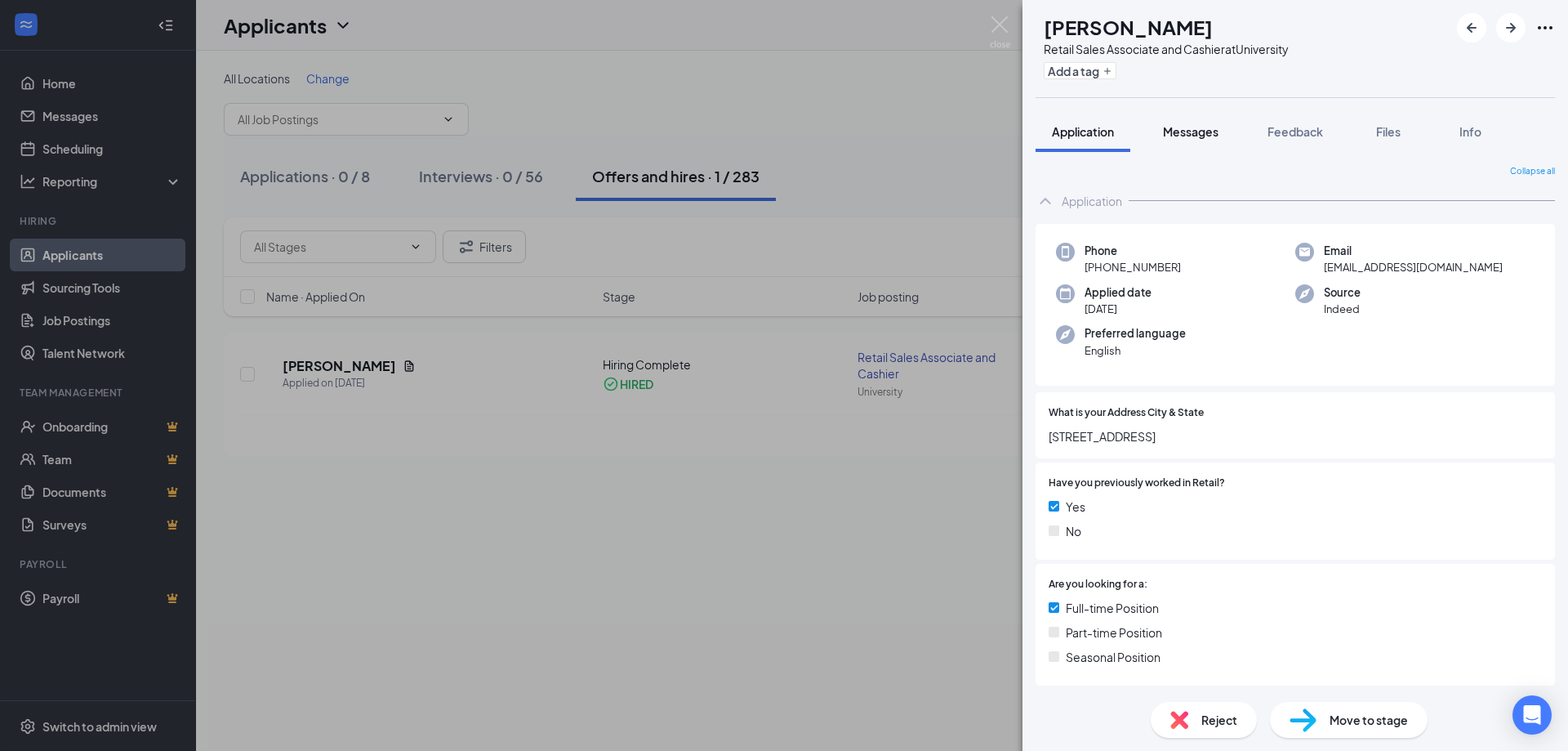
click at [1204, 134] on span "Messages" at bounding box center [1190, 132] width 56 height 15
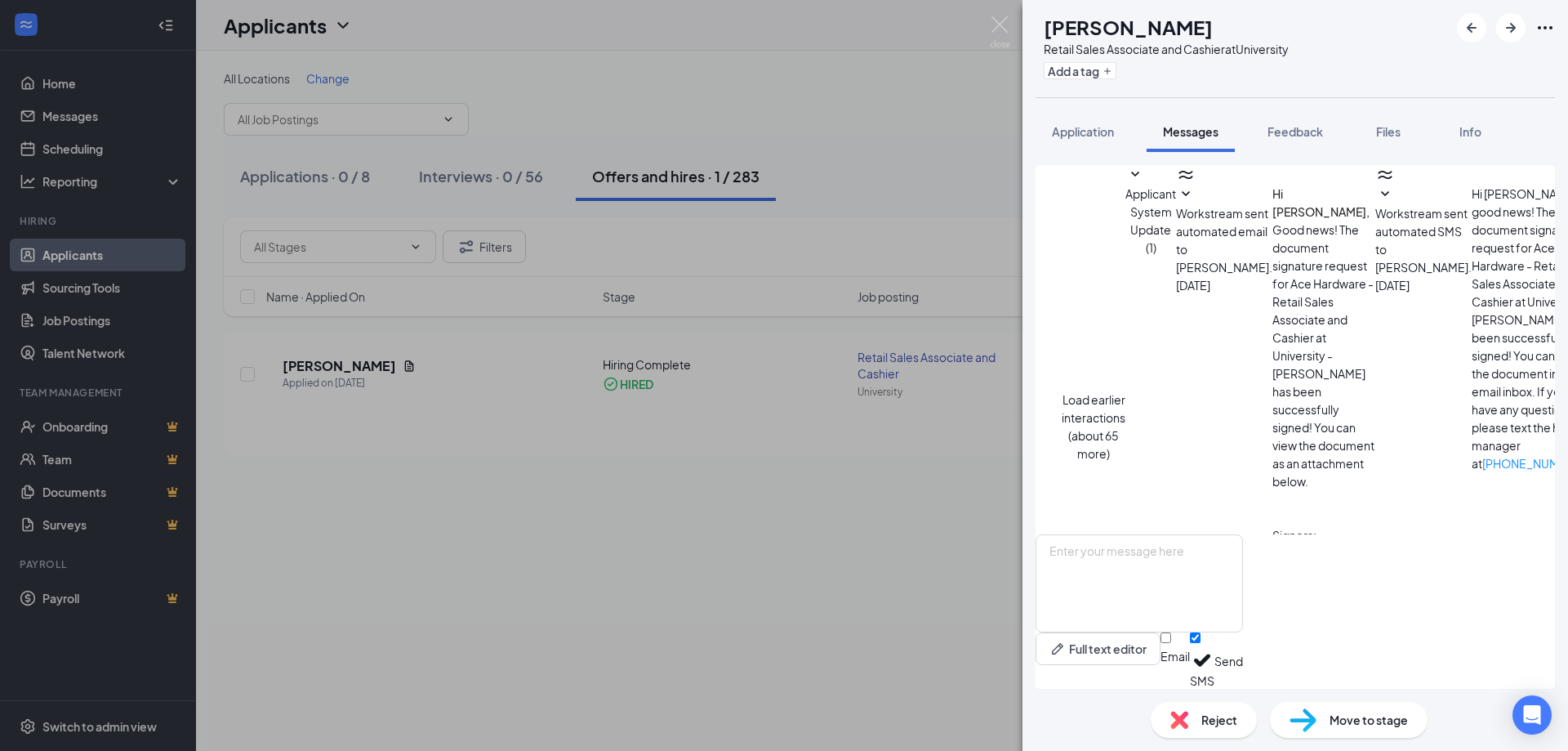
scroll to position [329, 0]
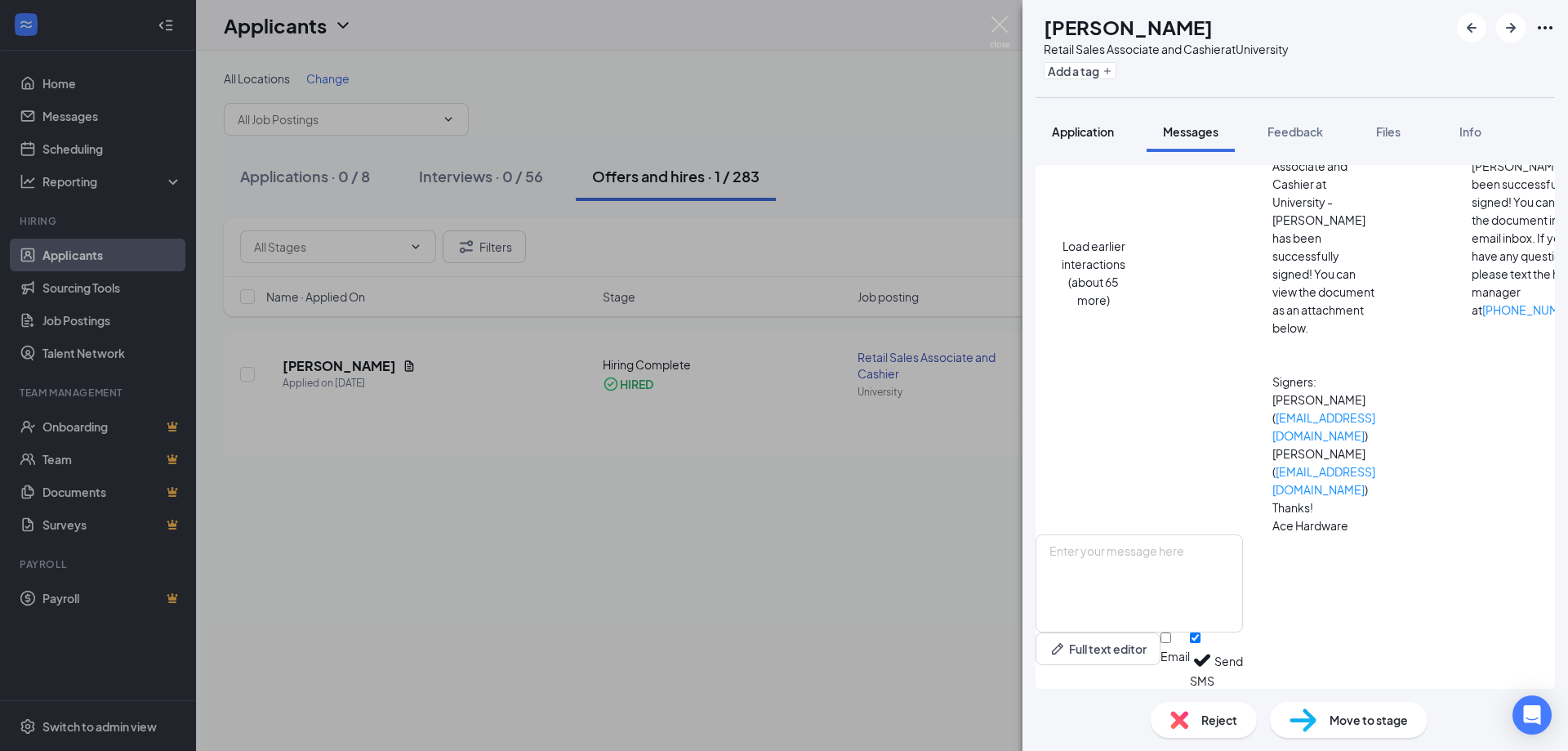
click at [1053, 133] on span "Application" at bounding box center [1083, 132] width 62 height 15
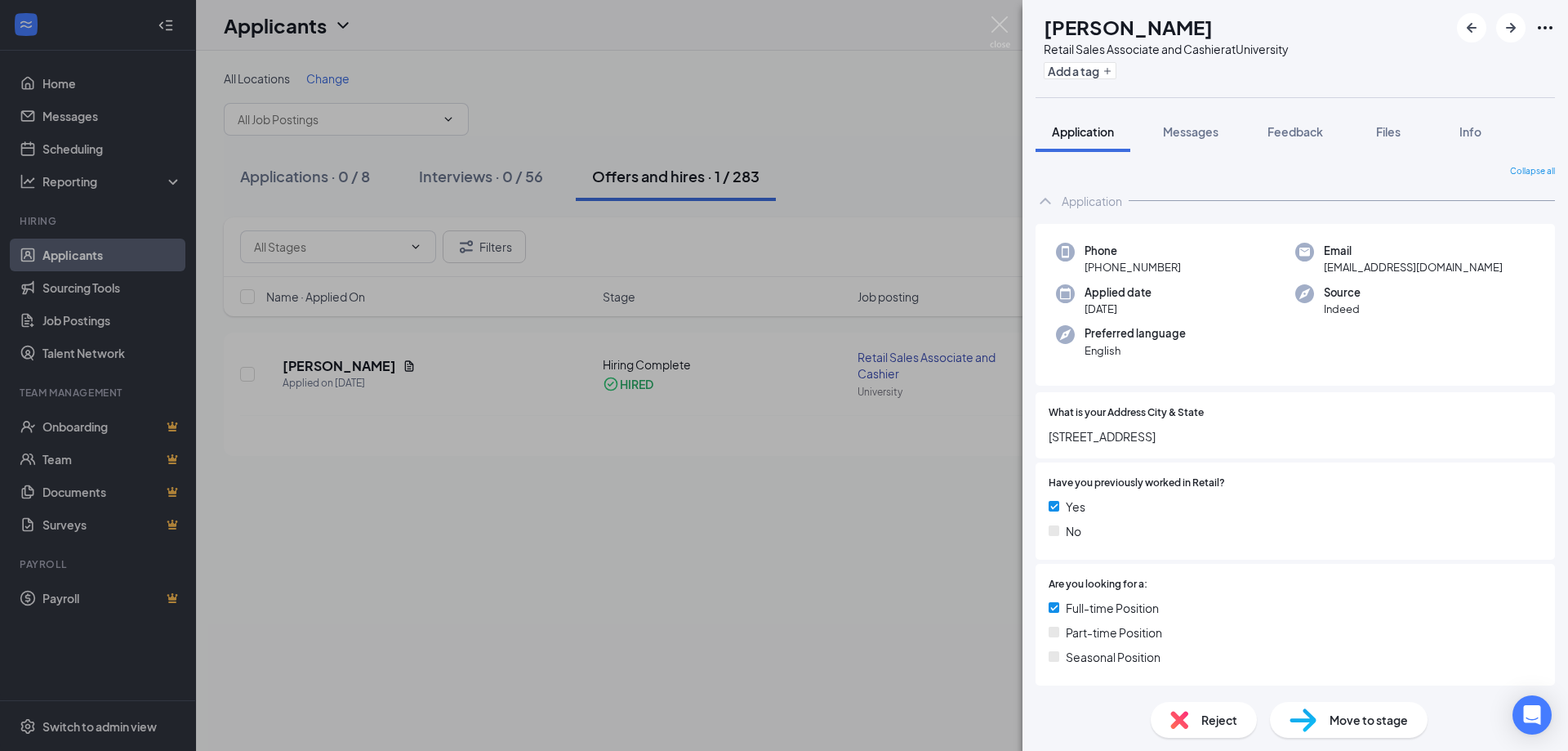
click at [1114, 266] on span "[PHONE_NUMBER]" at bounding box center [1132, 266] width 97 height 16
click at [1111, 267] on span "[PHONE_NUMBER]" at bounding box center [1132, 266] width 97 height 16
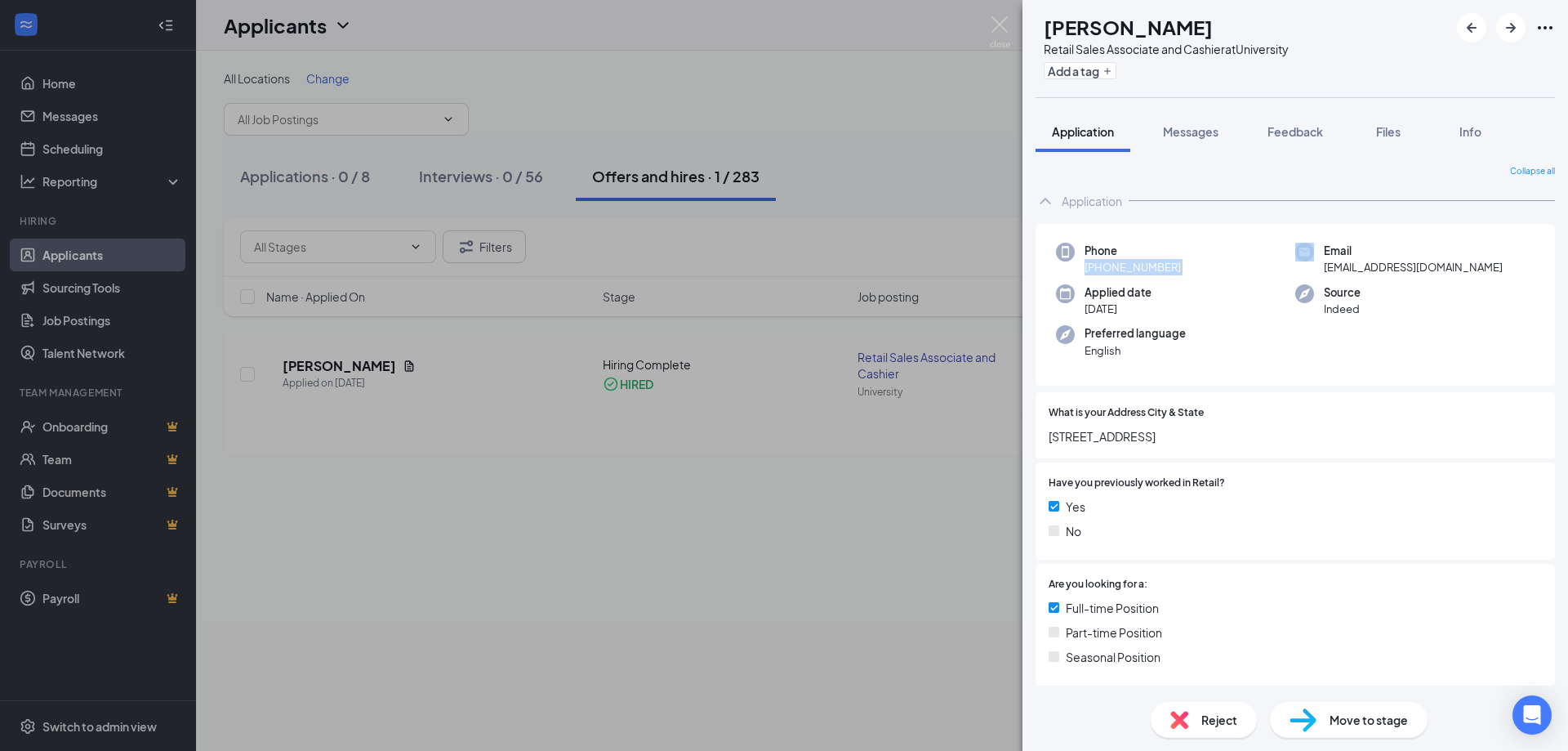
click at [1369, 266] on span "[EMAIL_ADDRESS][DOMAIN_NAME]" at bounding box center [1413, 266] width 179 height 16
click at [1541, 39] on div at bounding box center [1506, 27] width 98 height 29
click at [1554, 18] on icon "Ellipses" at bounding box center [1545, 27] width 20 height 20
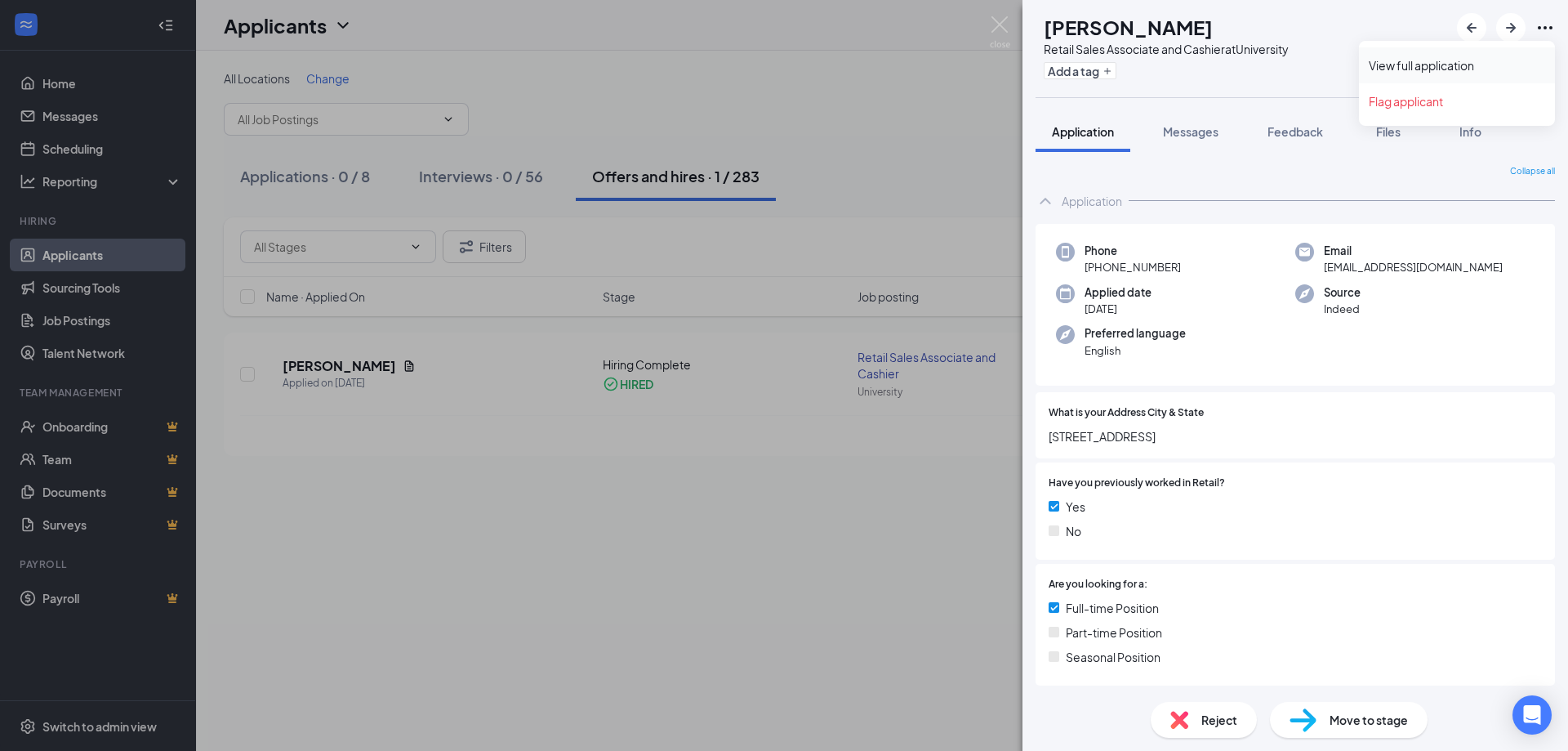
click at [1470, 66] on link "View full application" at bounding box center [1457, 64] width 176 height 16
click at [1117, 270] on span "[PHONE_NUMBER]" at bounding box center [1132, 266] width 97 height 16
copy span "[PHONE_NUMBER]"
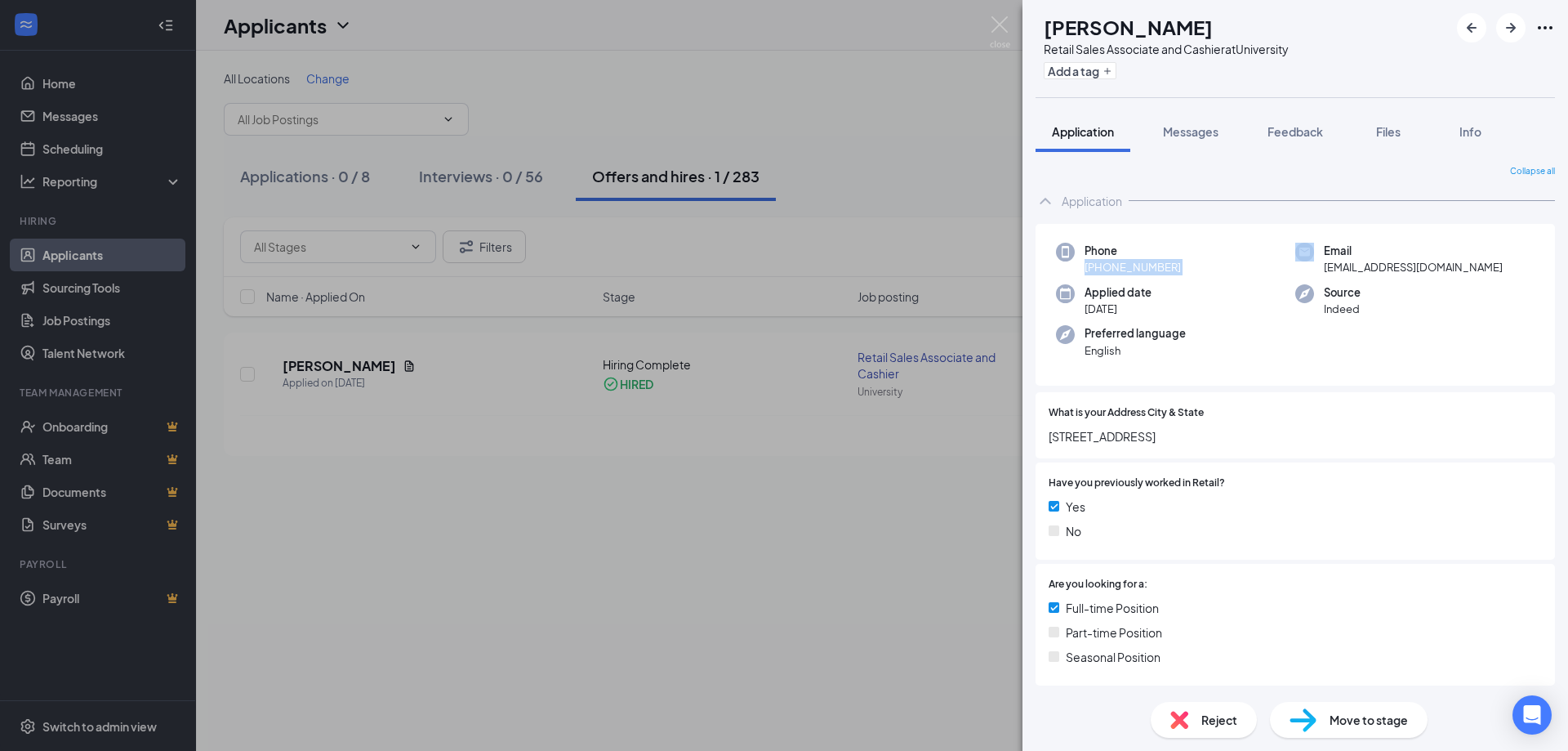
click at [1383, 252] on span "Email" at bounding box center [1413, 250] width 179 height 16
click at [1381, 264] on span "[EMAIL_ADDRESS][DOMAIN_NAME]" at bounding box center [1413, 266] width 179 height 16
copy span "[EMAIL_ADDRESS][DOMAIN_NAME]"
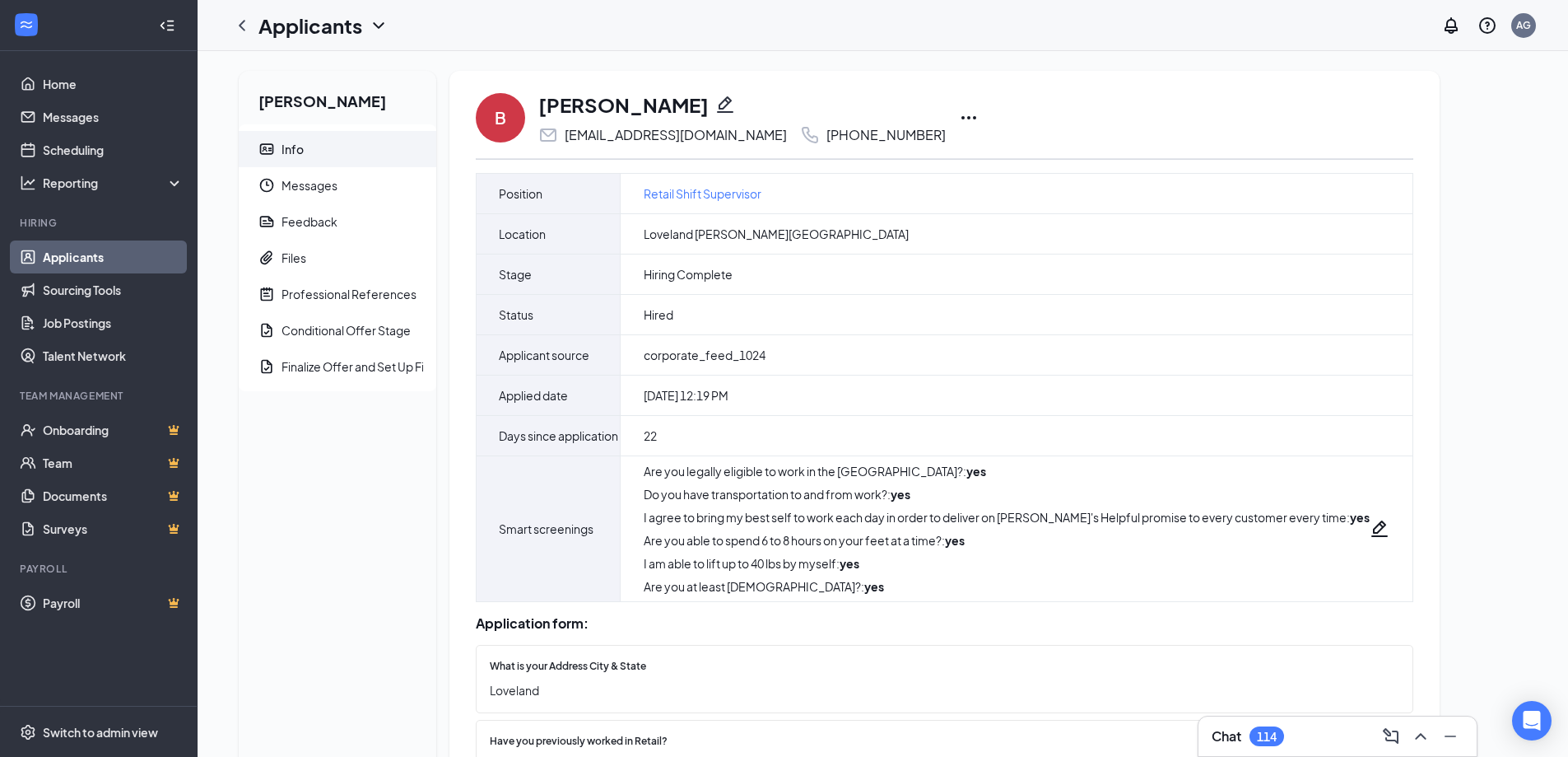
click at [959, 113] on icon "Ellipses" at bounding box center [969, 117] width 20 height 20
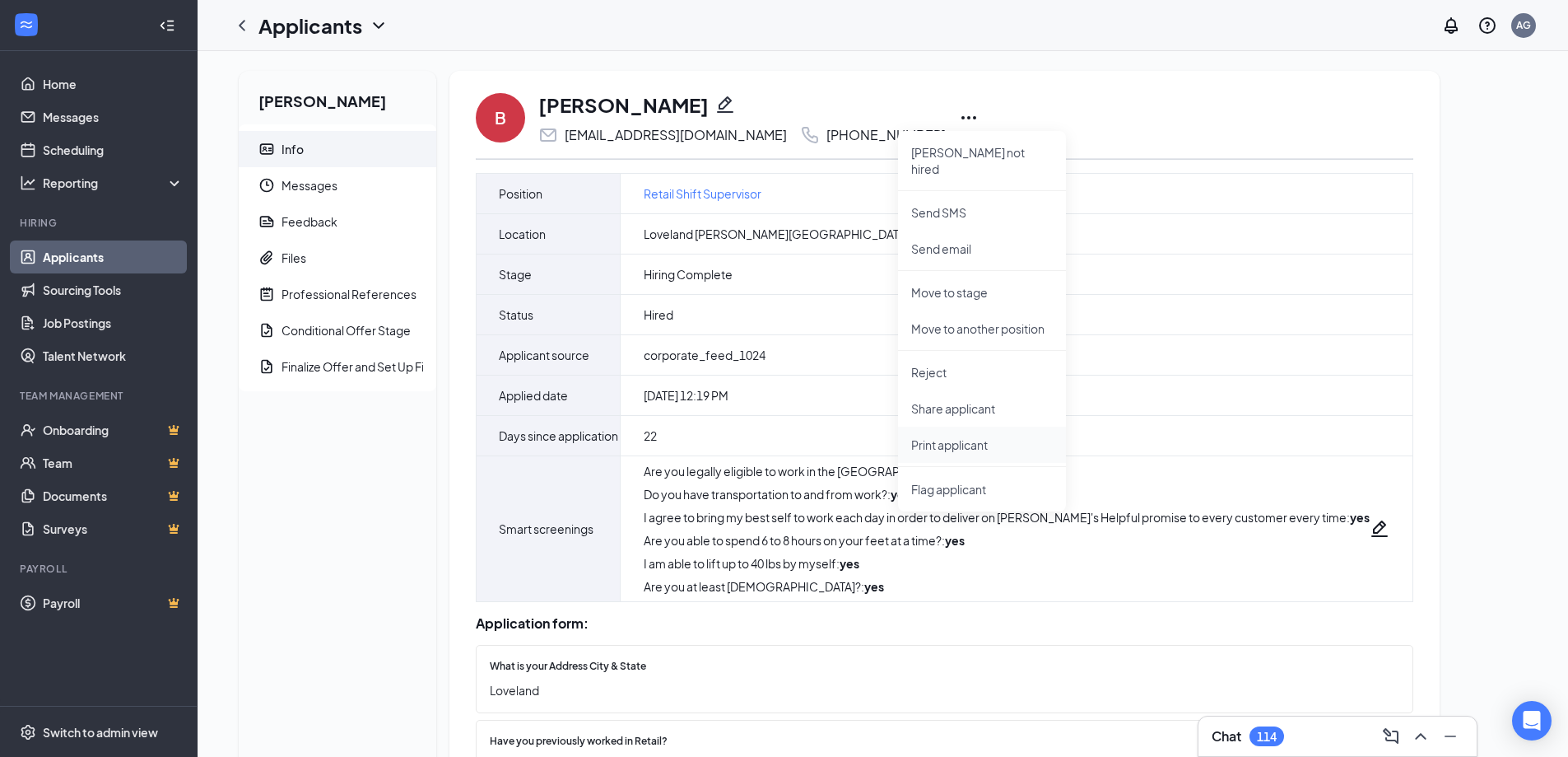
click at [955, 436] on p "Print applicant" at bounding box center [982, 444] width 141 height 16
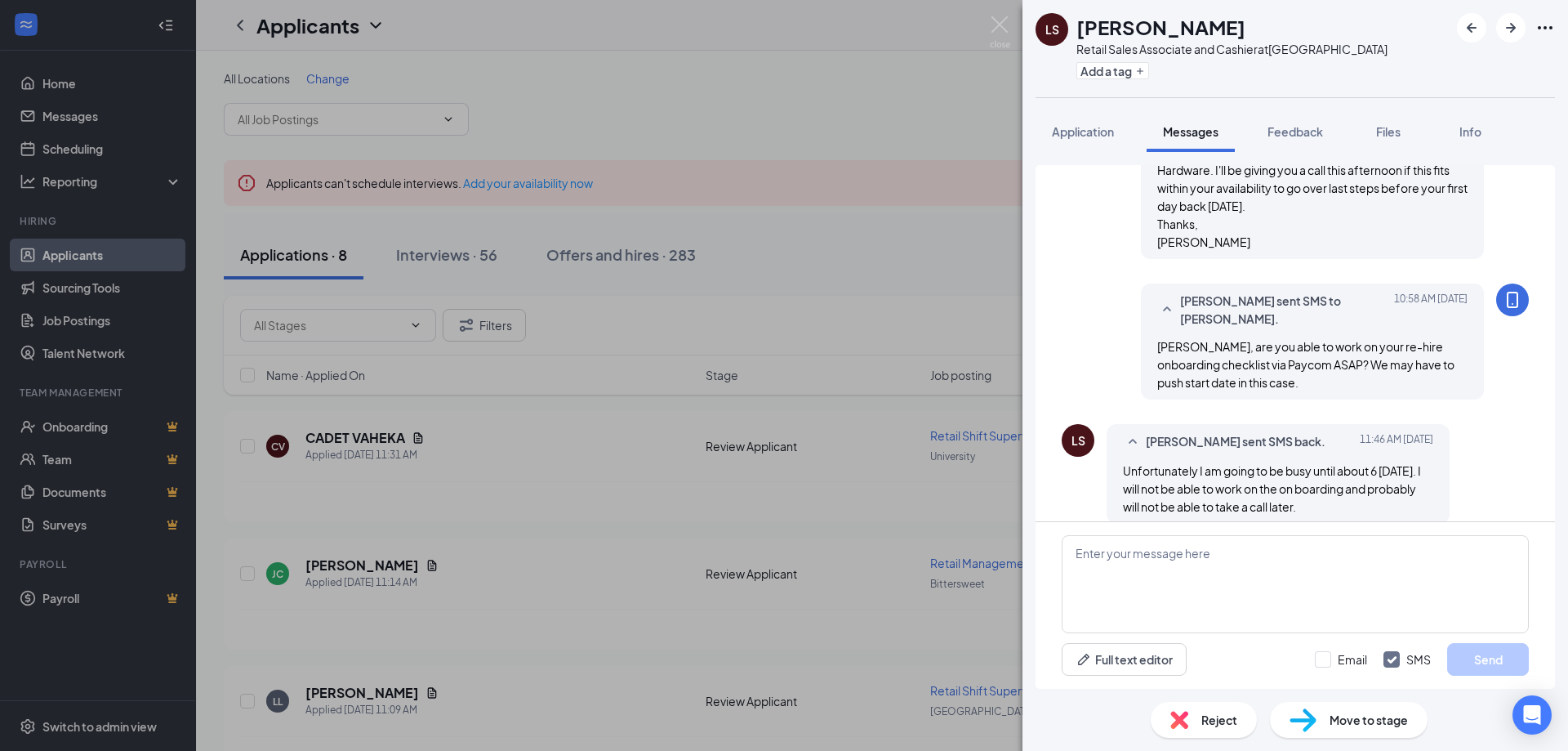
scroll to position [333, 0]
click at [1176, 551] on textarea at bounding box center [1294, 584] width 467 height 98
drag, startPoint x: 1358, startPoint y: 562, endPoint x: 1231, endPoint y: 562, distance: 127.0
click at [1231, 562] on textarea "Thanks for the update. We'll be moving start date" at bounding box center [1294, 584] width 467 height 98
click at [1226, 556] on textarea "Thanks for the update. We'll be moving start date" at bounding box center [1294, 584] width 467 height 98
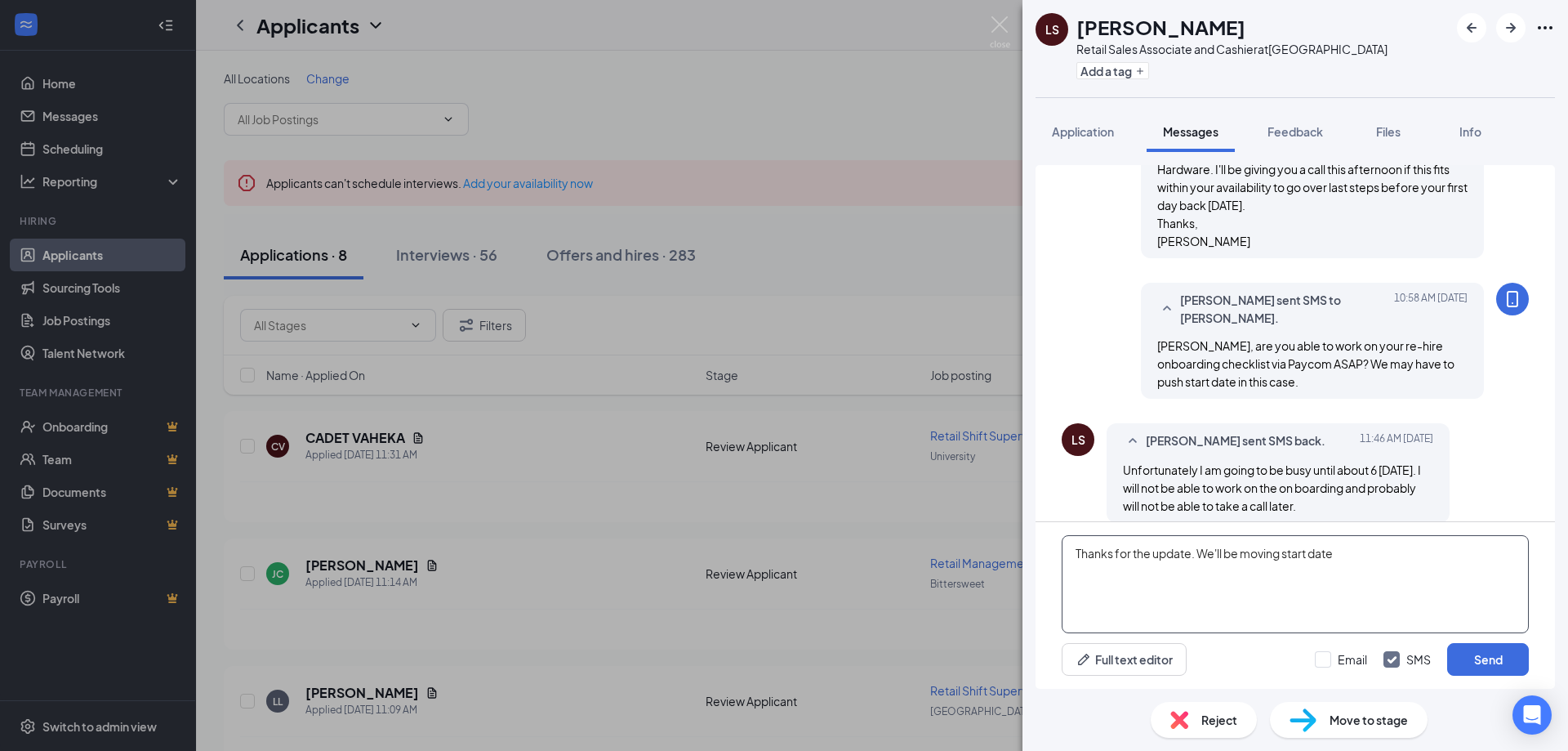
click at [1259, 553] on textarea "Thanks for the update. We'll be moving start date" at bounding box center [1294, 584] width 467 height 98
click at [1399, 555] on textarea "Thanks for the update. We'll have to move the start date" at bounding box center [1294, 584] width 467 height 98
type textarea "Thanks for the update. We'll have to move the start date to Wednesday. Managers…"
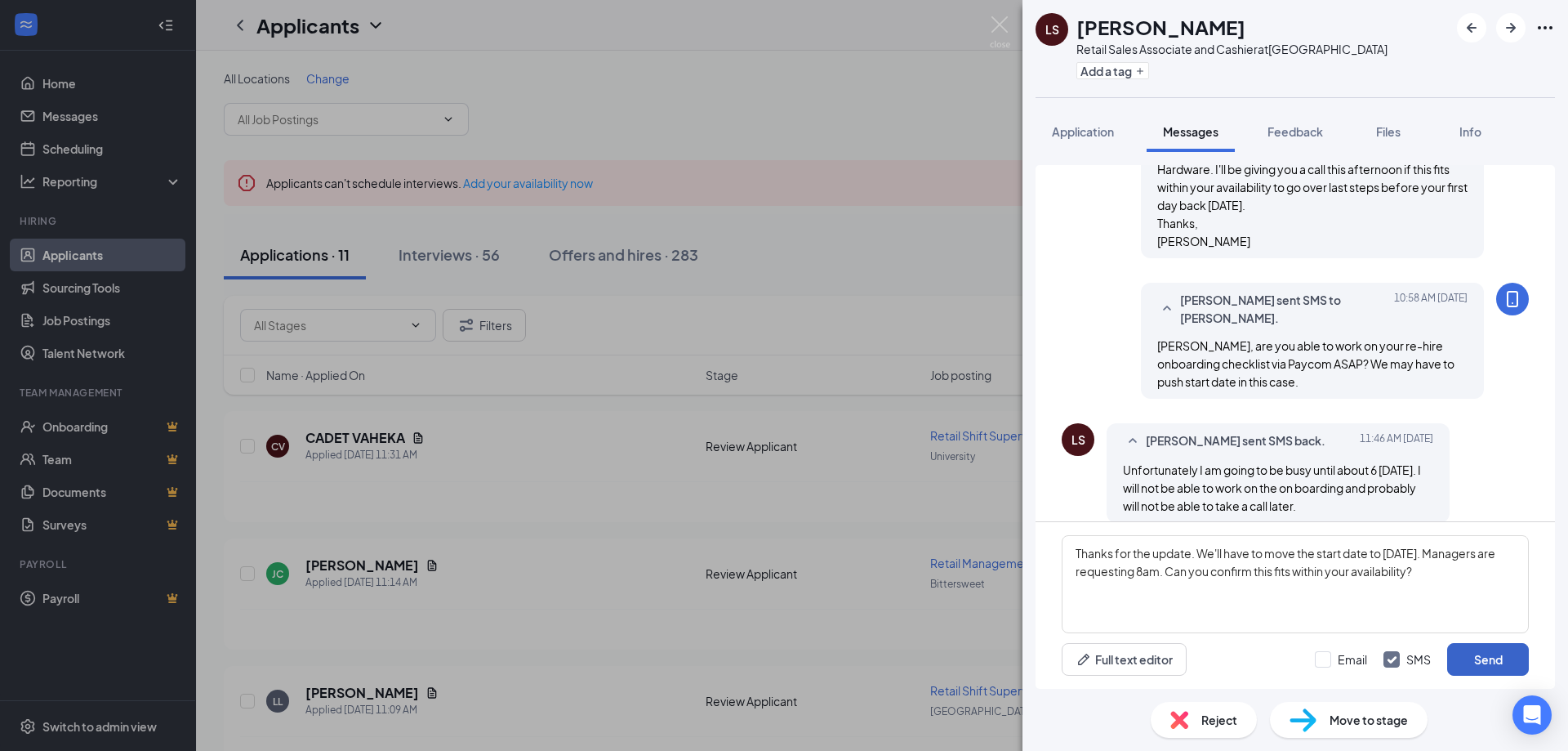
click at [1503, 656] on button "Send" at bounding box center [1488, 659] width 81 height 33
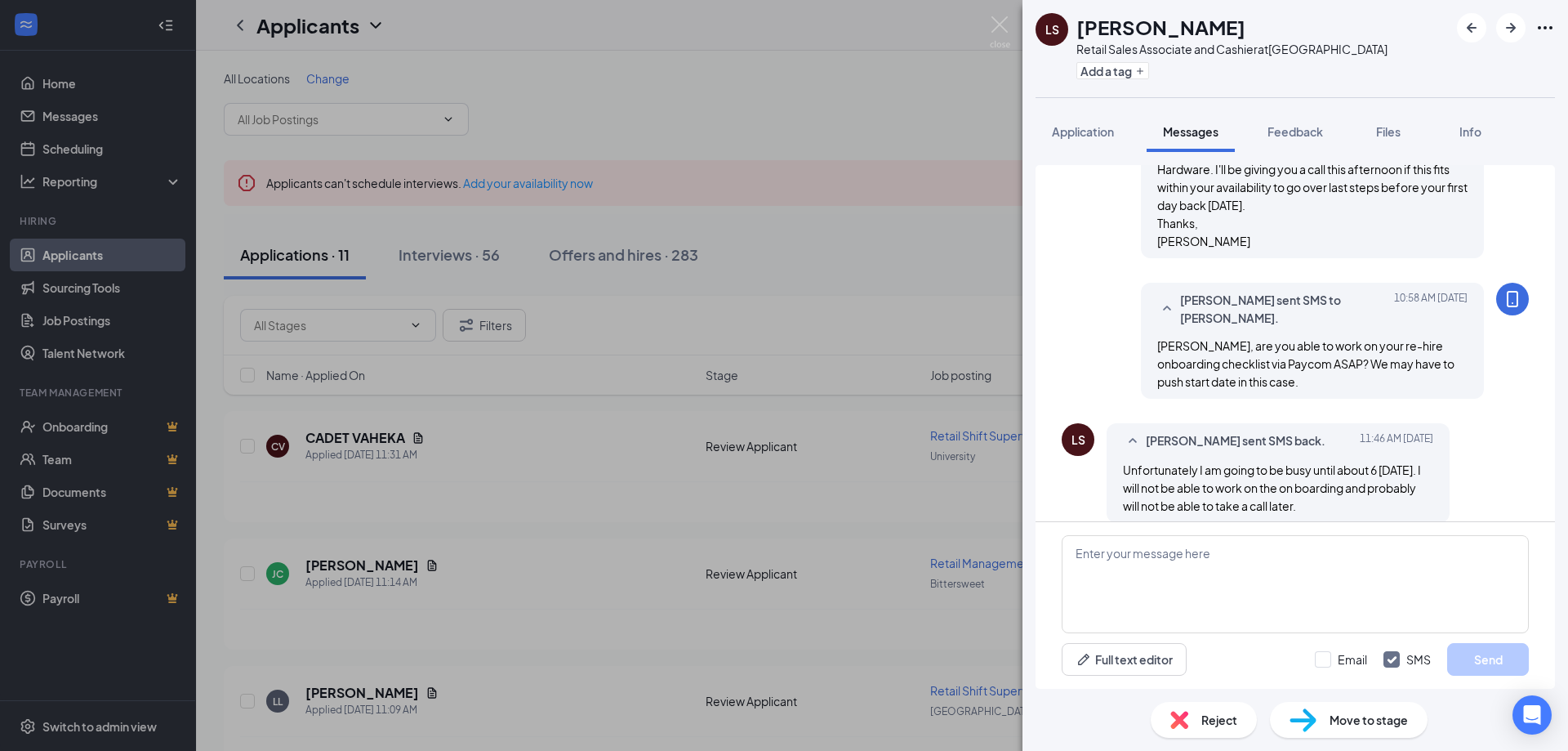
scroll to position [474, 0]
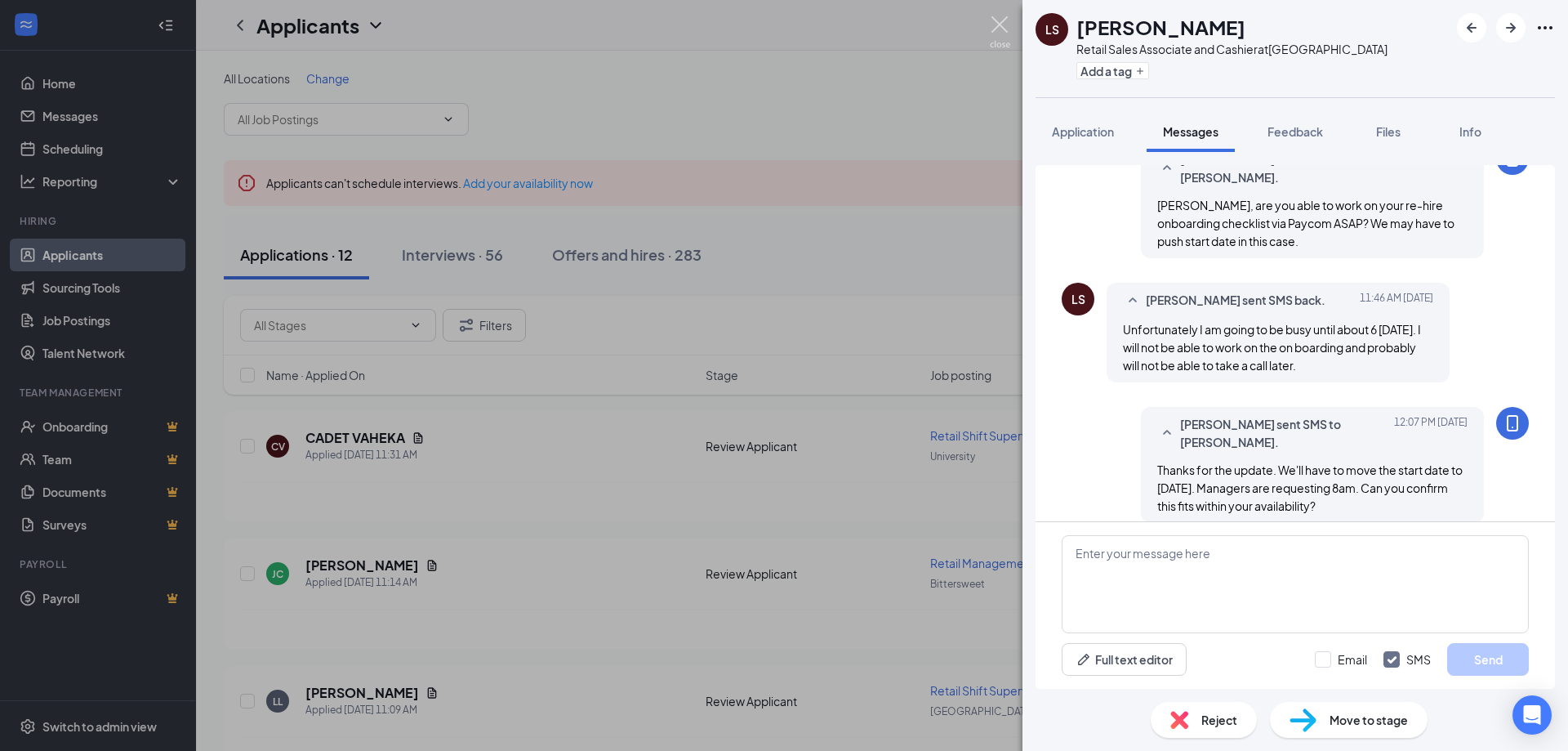
click at [1001, 31] on img at bounding box center [1000, 32] width 21 height 32
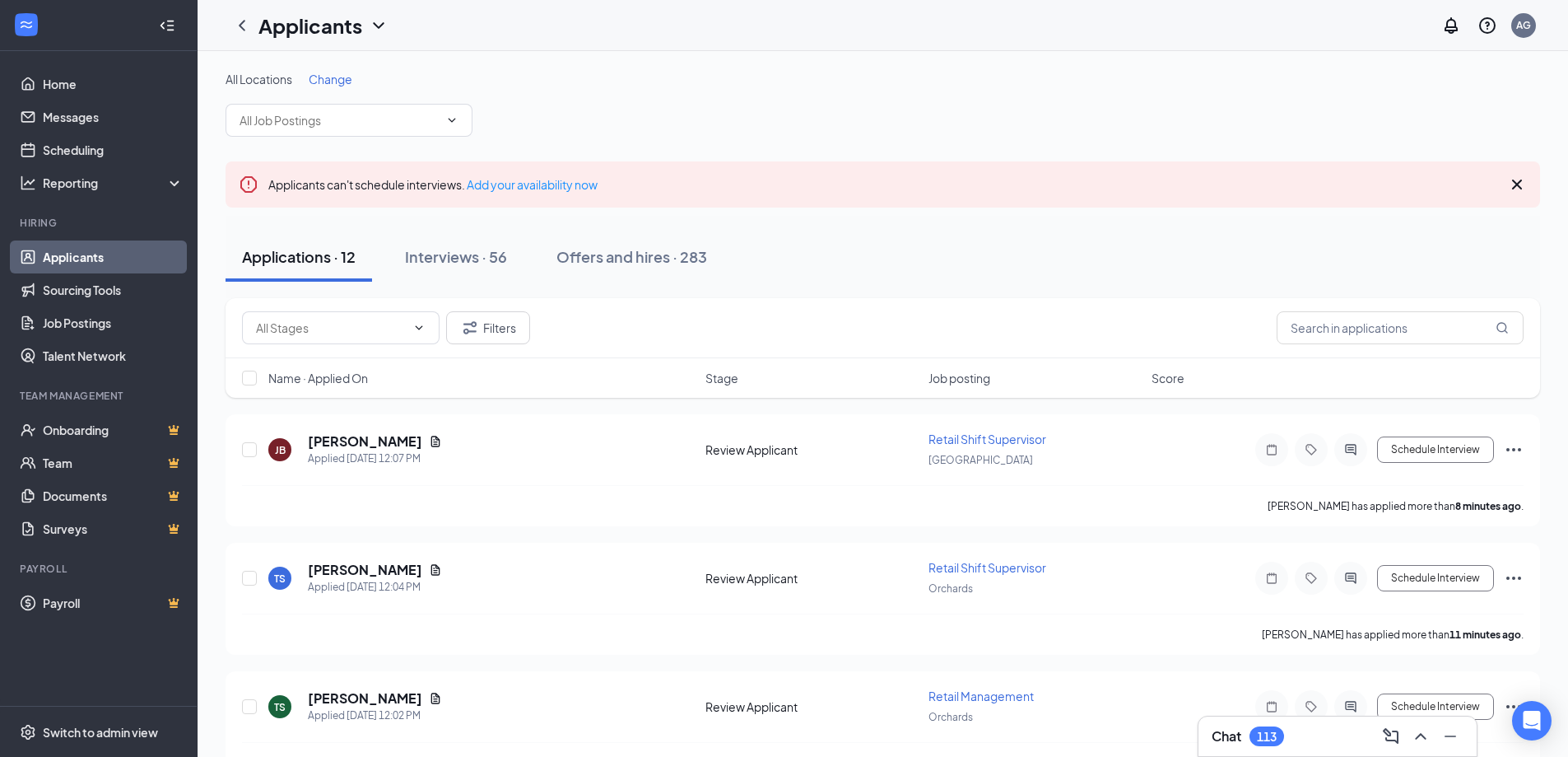
click at [1457, 308] on div "Filters" at bounding box center [882, 327] width 1314 height 60
click at [1452, 313] on input "text" at bounding box center [1400, 327] width 247 height 33
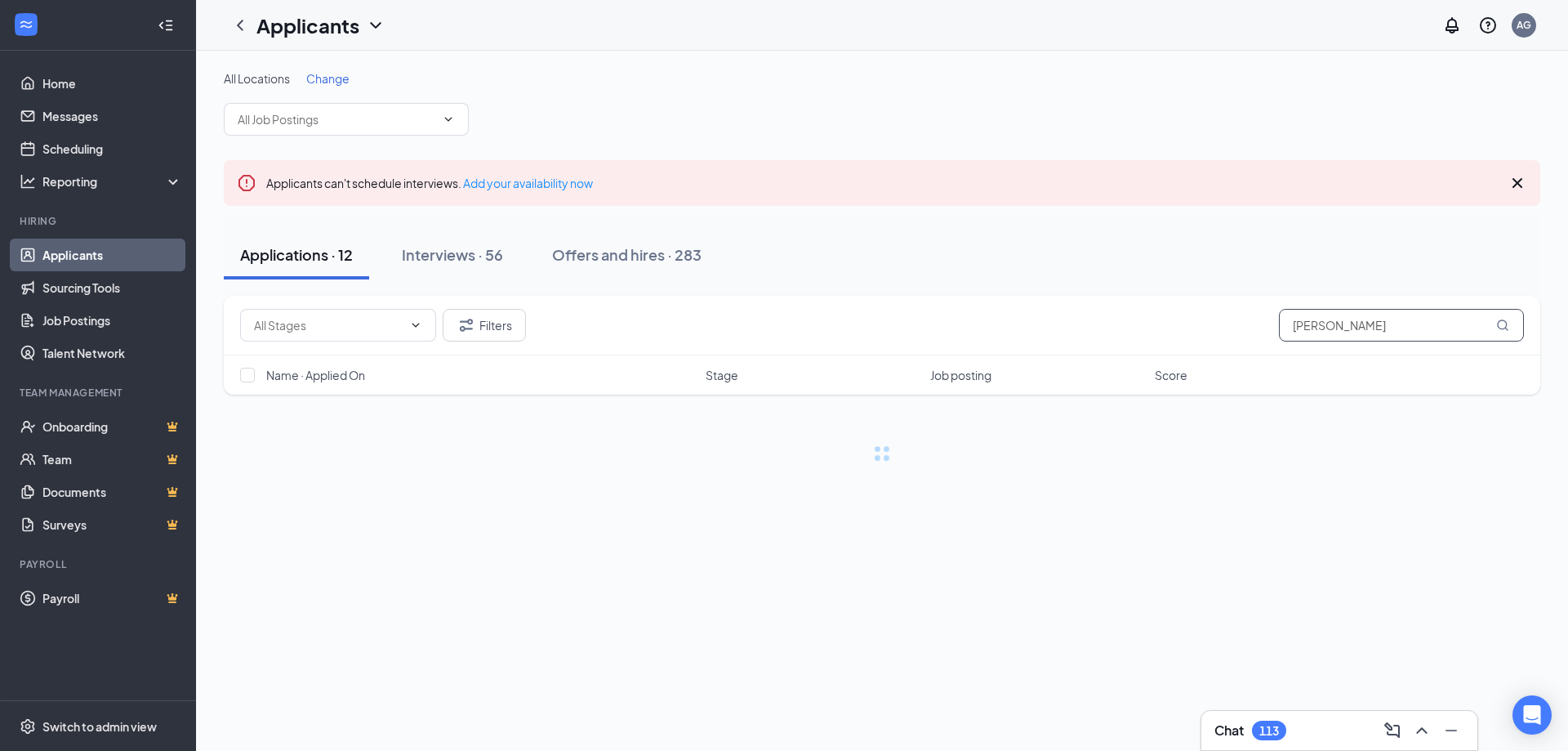
type input "ELAM"
click at [1518, 164] on div "Applicants can't schedule interviews. Add your availability now" at bounding box center [882, 183] width 1316 height 45
click at [1512, 180] on icon "Cross" at bounding box center [1517, 183] width 20 height 20
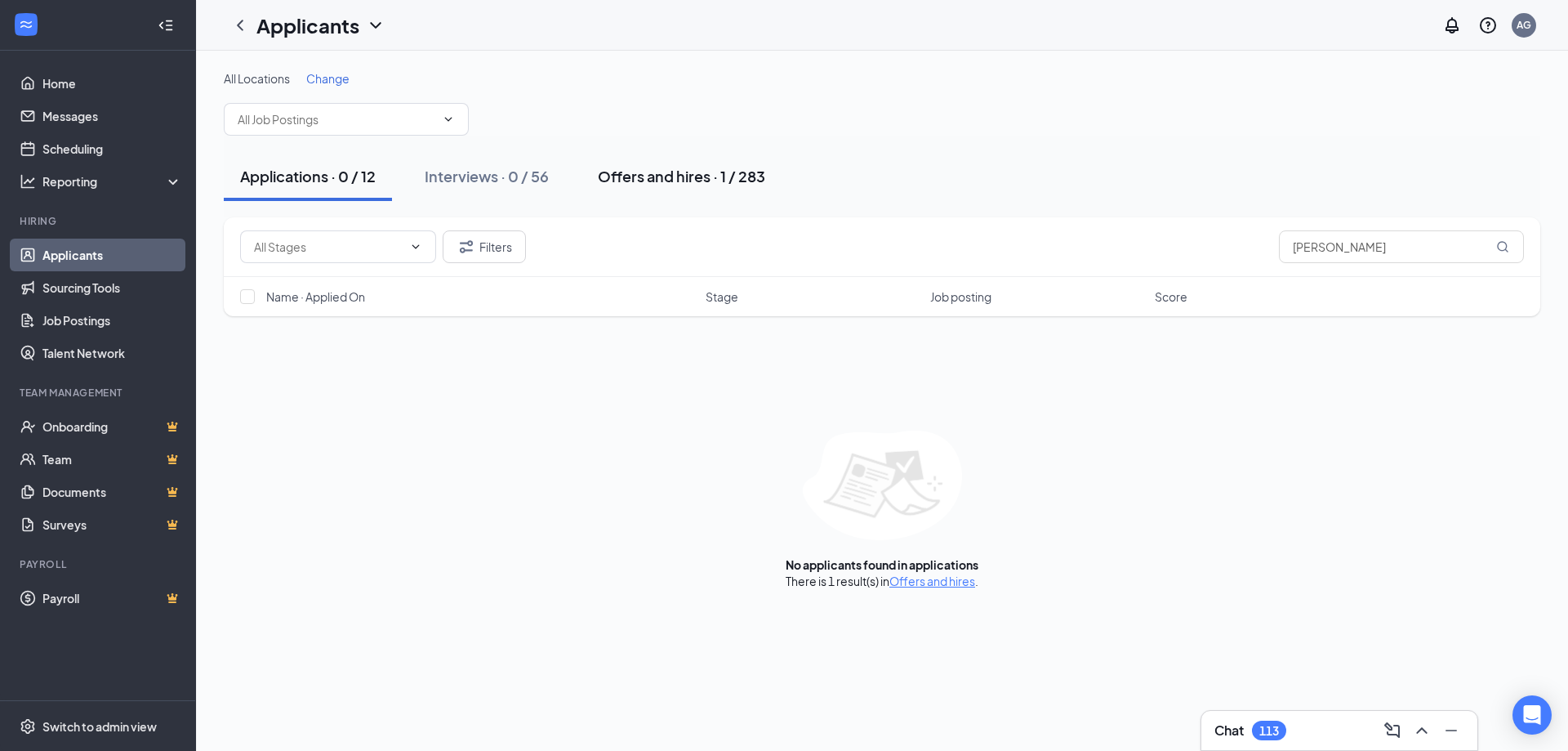
click at [673, 184] on div "Offers and hires · 1 / 283" at bounding box center [681, 176] width 168 height 21
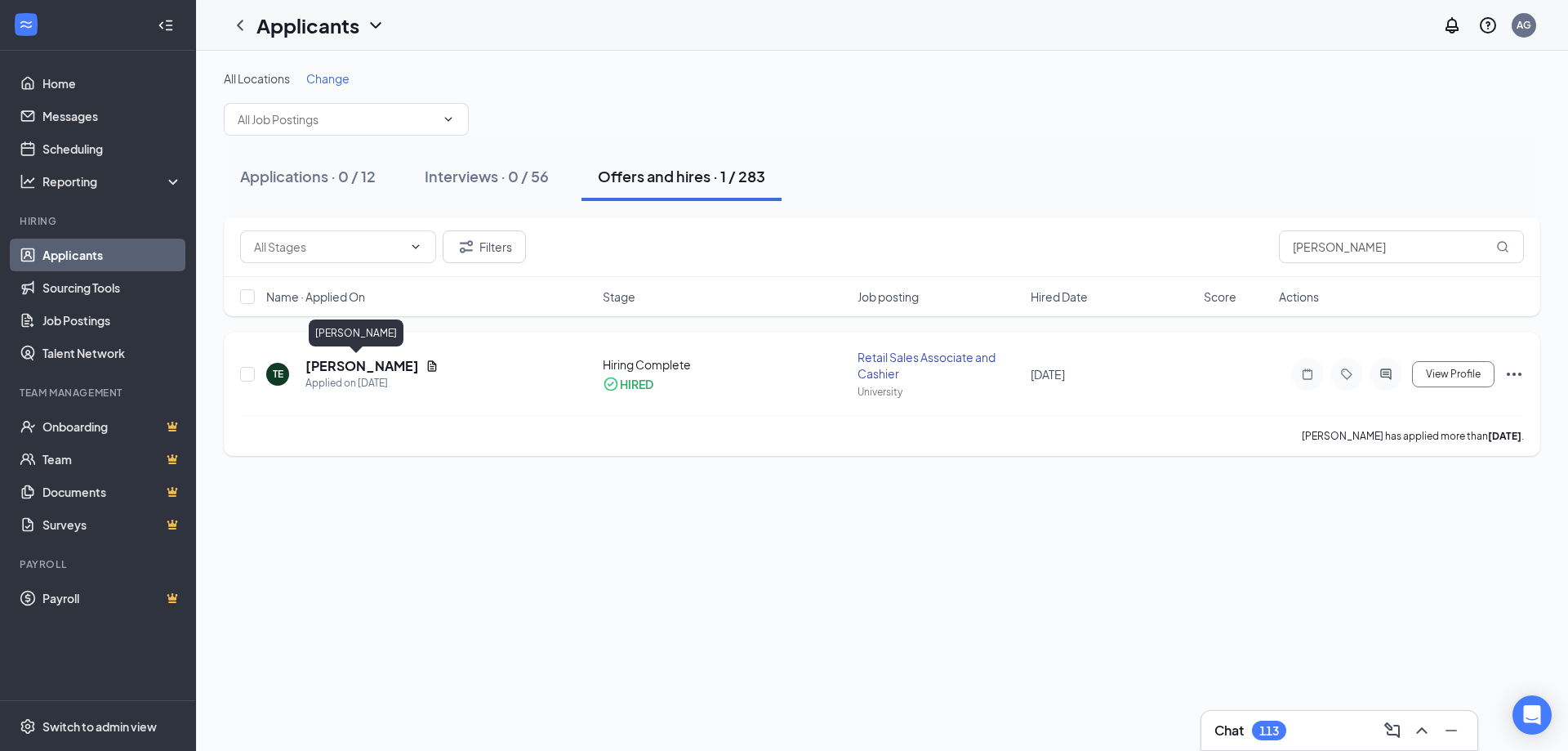
click at [355, 360] on h5 "[PERSON_NAME]" at bounding box center [363, 366] width 114 height 18
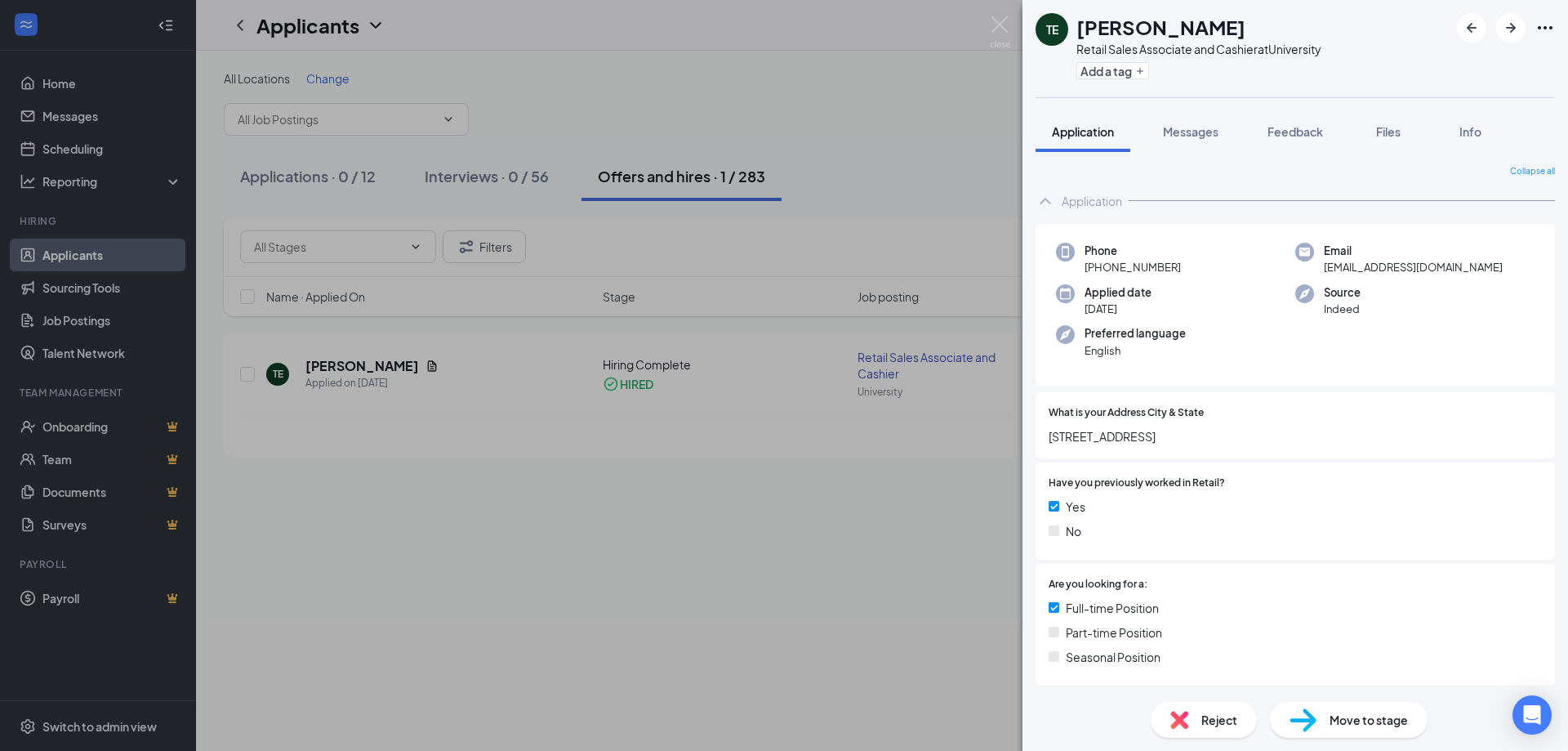
click at [1186, 125] on span "Messages" at bounding box center [1190, 132] width 56 height 15
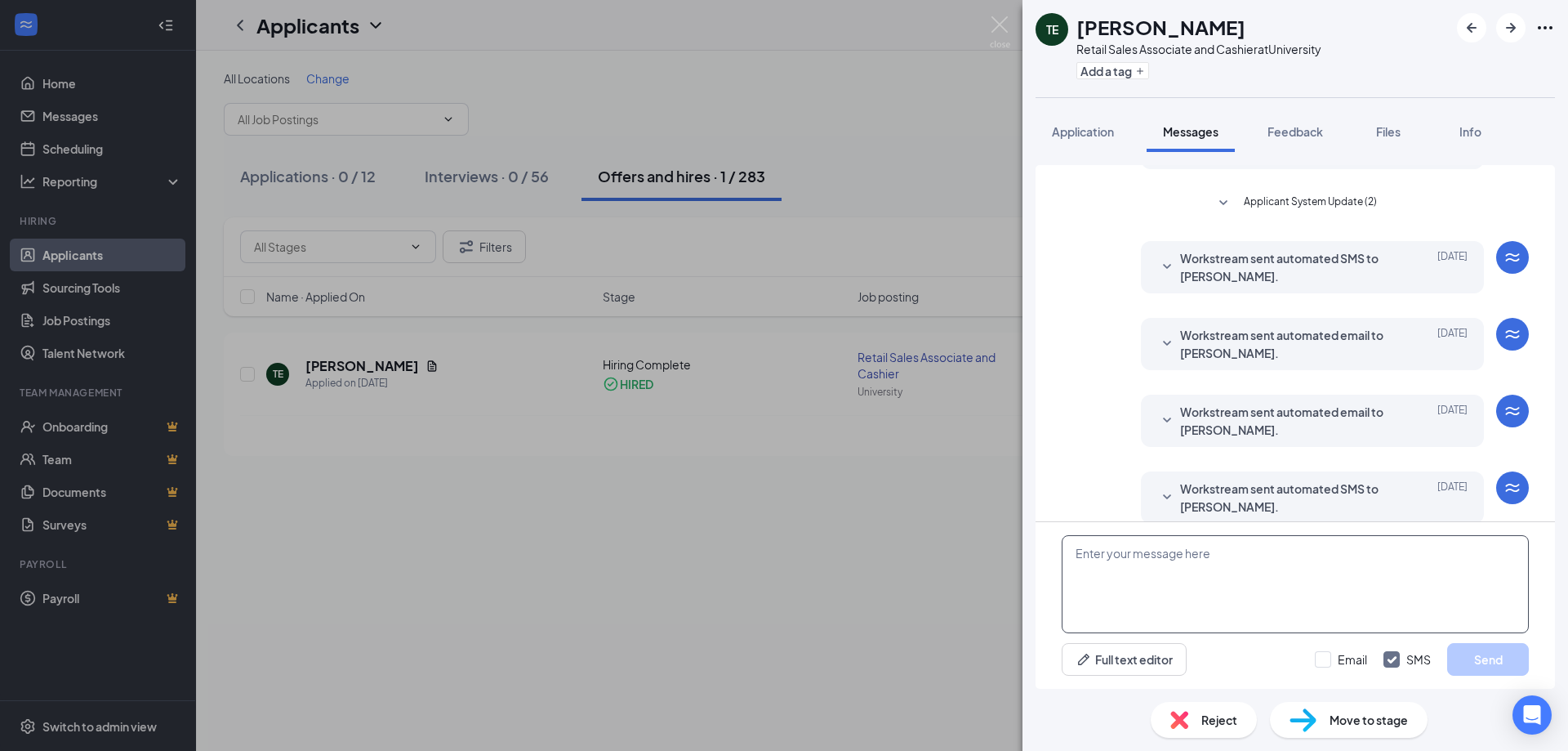
click at [1217, 567] on textarea at bounding box center [1294, 584] width 467 height 98
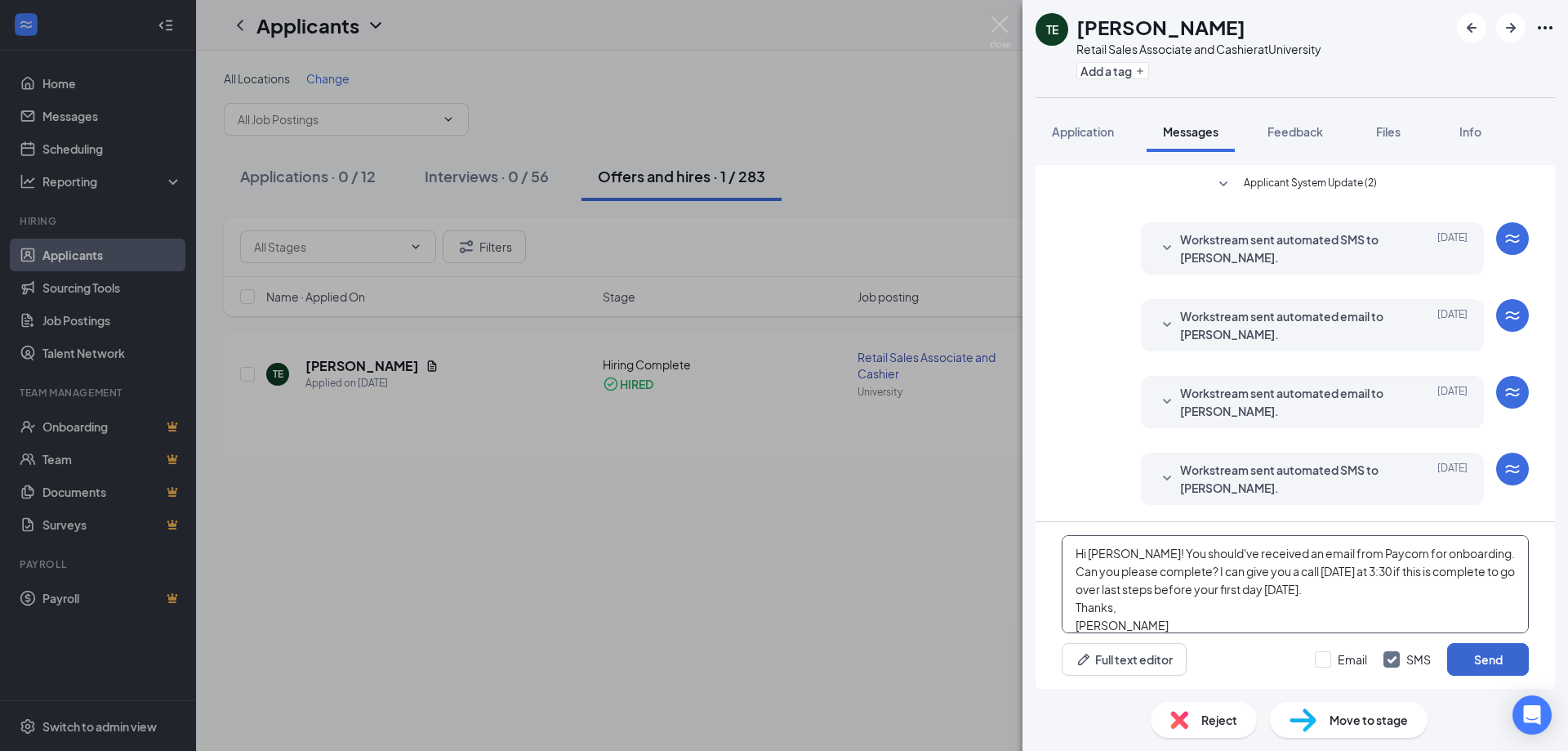
type textarea "Hi Taylor! You should've received an email from Paycom for onboarding. Can you …"
click at [1497, 653] on button "Send" at bounding box center [1488, 659] width 81 height 33
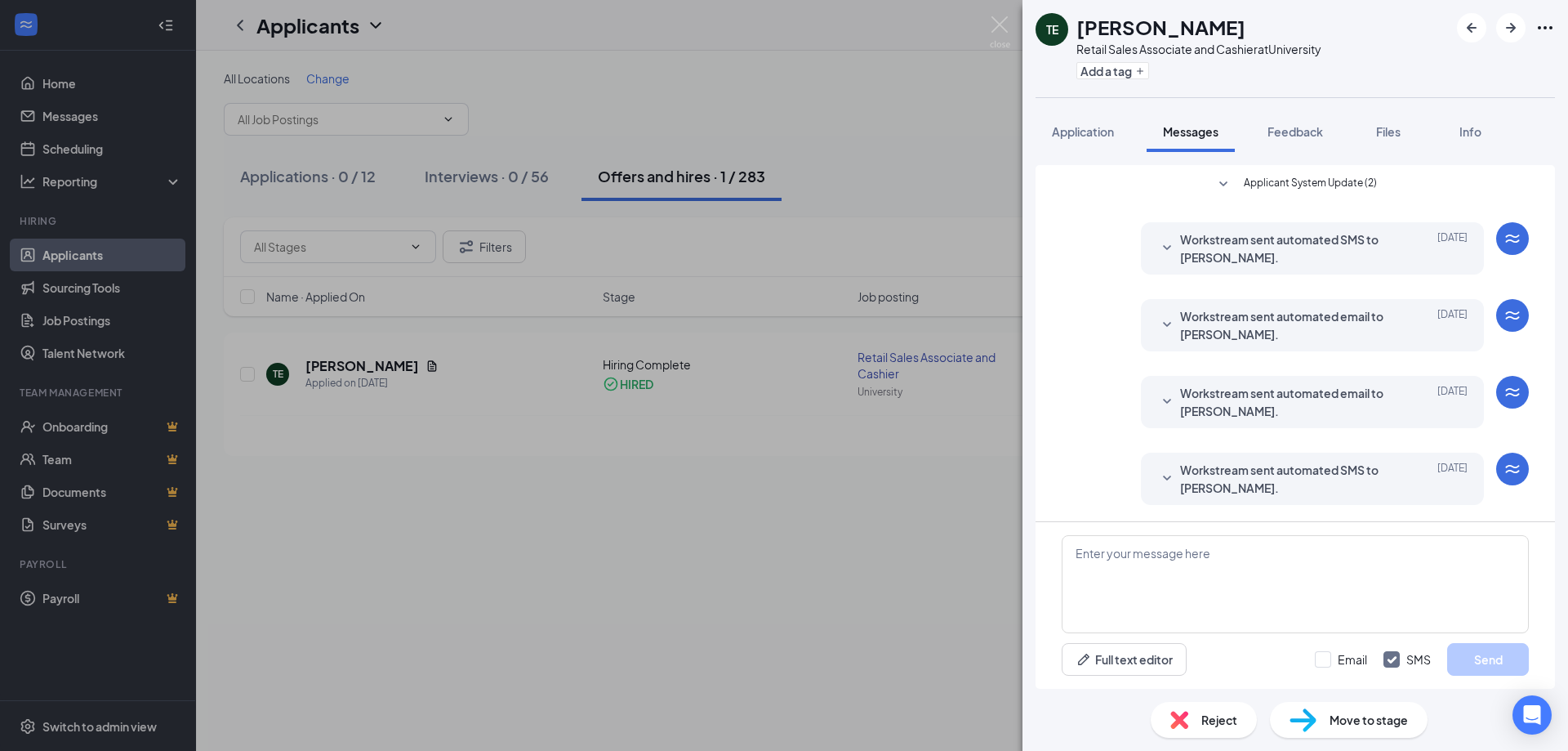
scroll to position [507, 0]
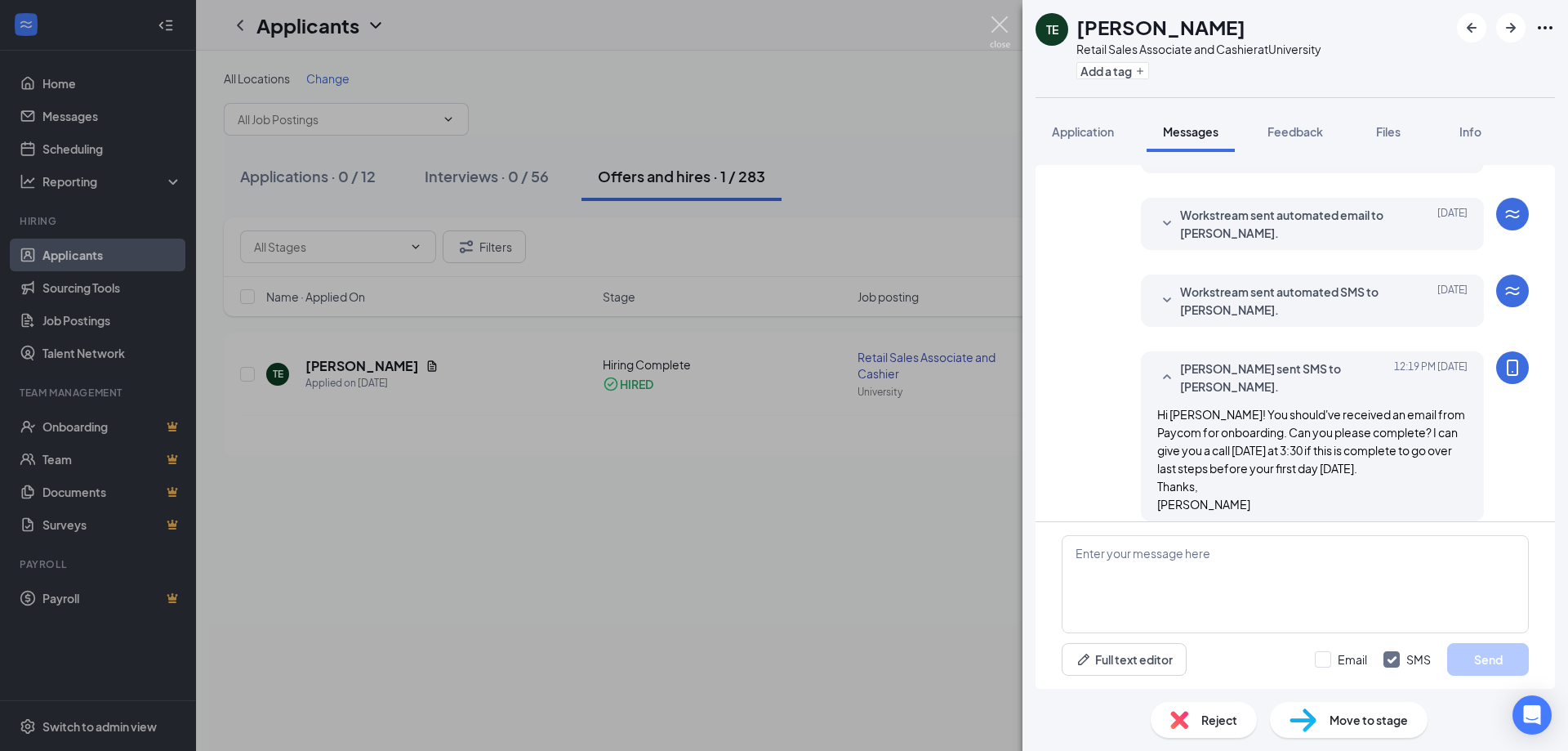
click at [1005, 37] on img at bounding box center [1000, 32] width 21 height 32
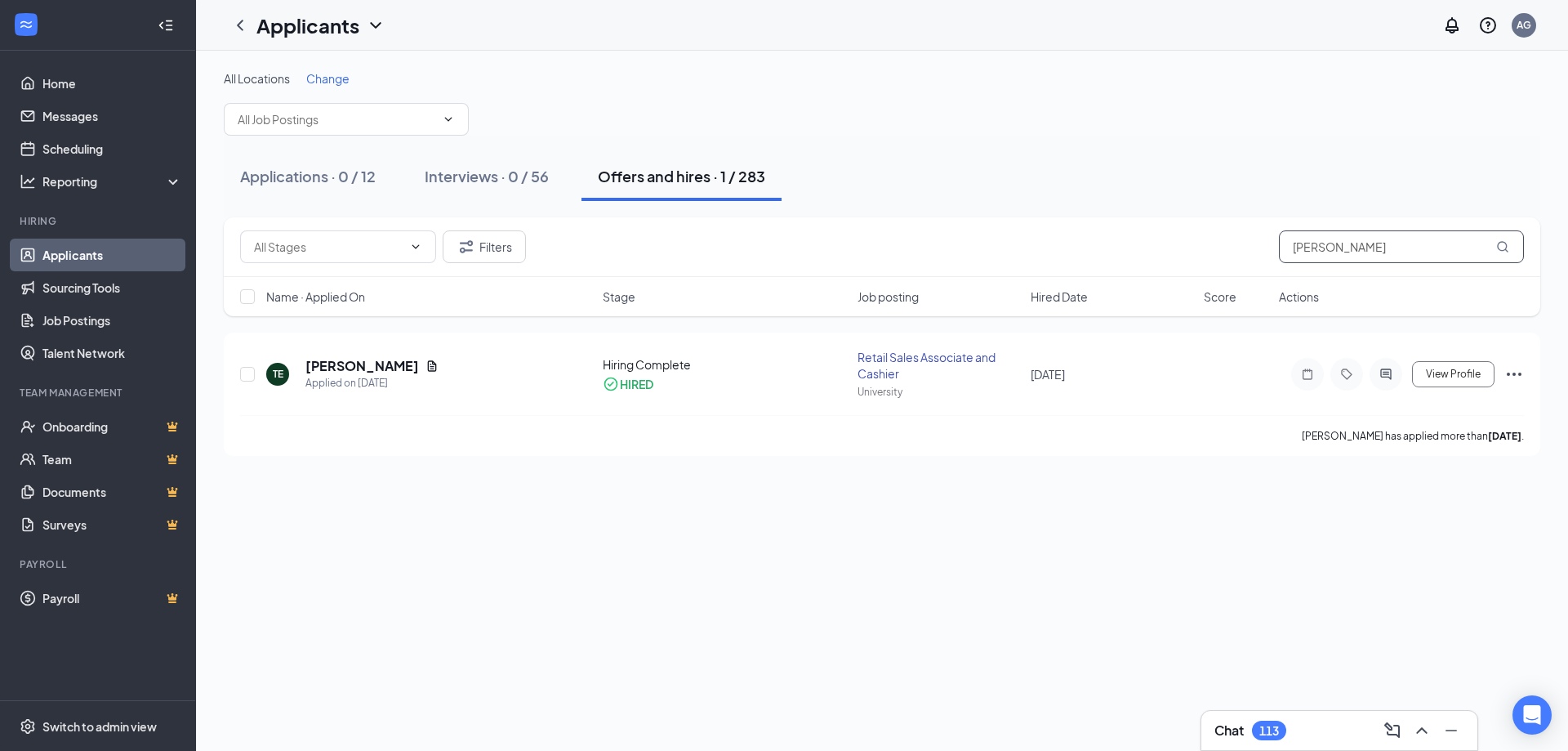
click at [1421, 245] on input "ELAM" at bounding box center [1401, 246] width 245 height 33
type input "s"
type input "strouse"
click at [360, 363] on h5 "Luke Strouse" at bounding box center [363, 366] width 114 height 18
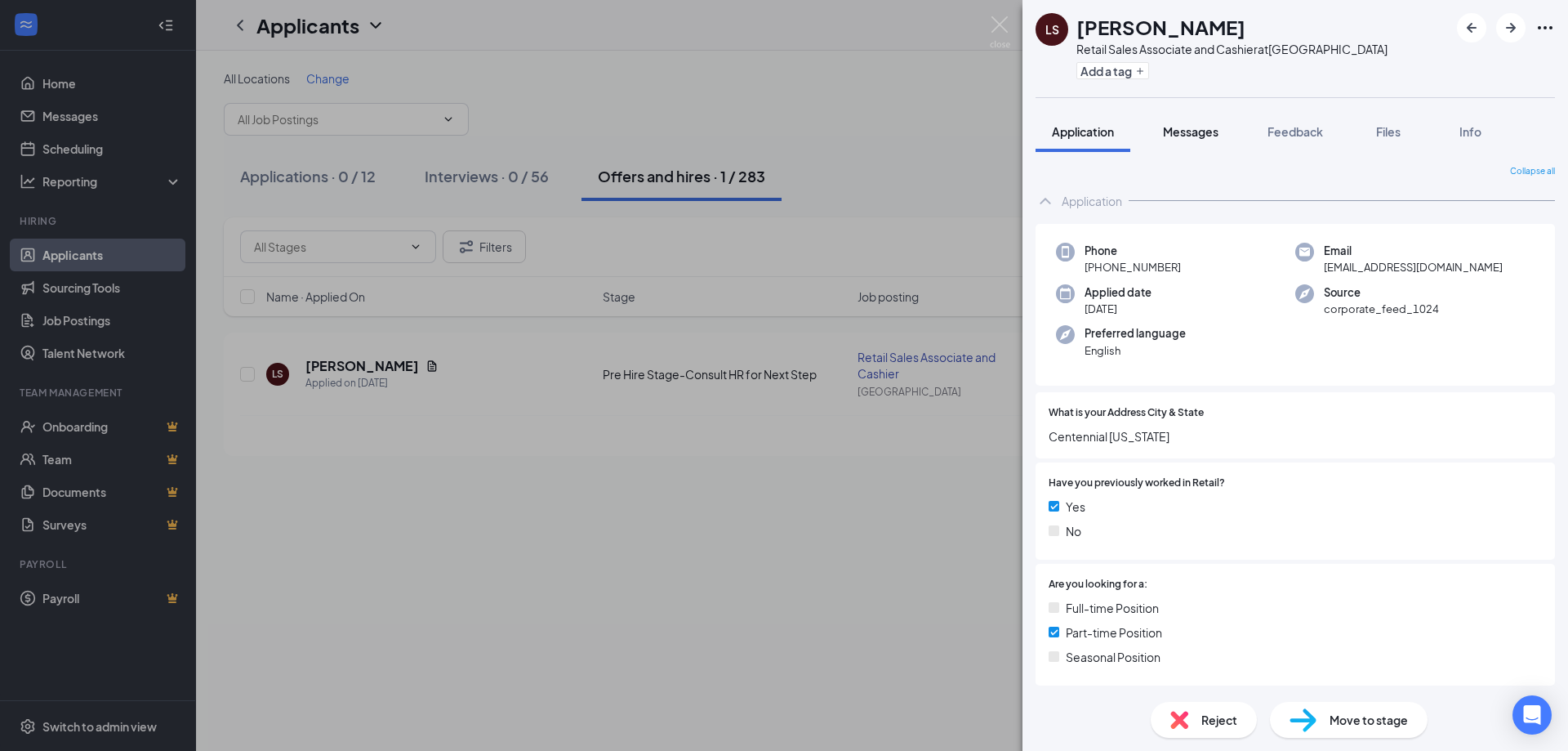
click at [1211, 138] on span "Messages" at bounding box center [1190, 132] width 56 height 15
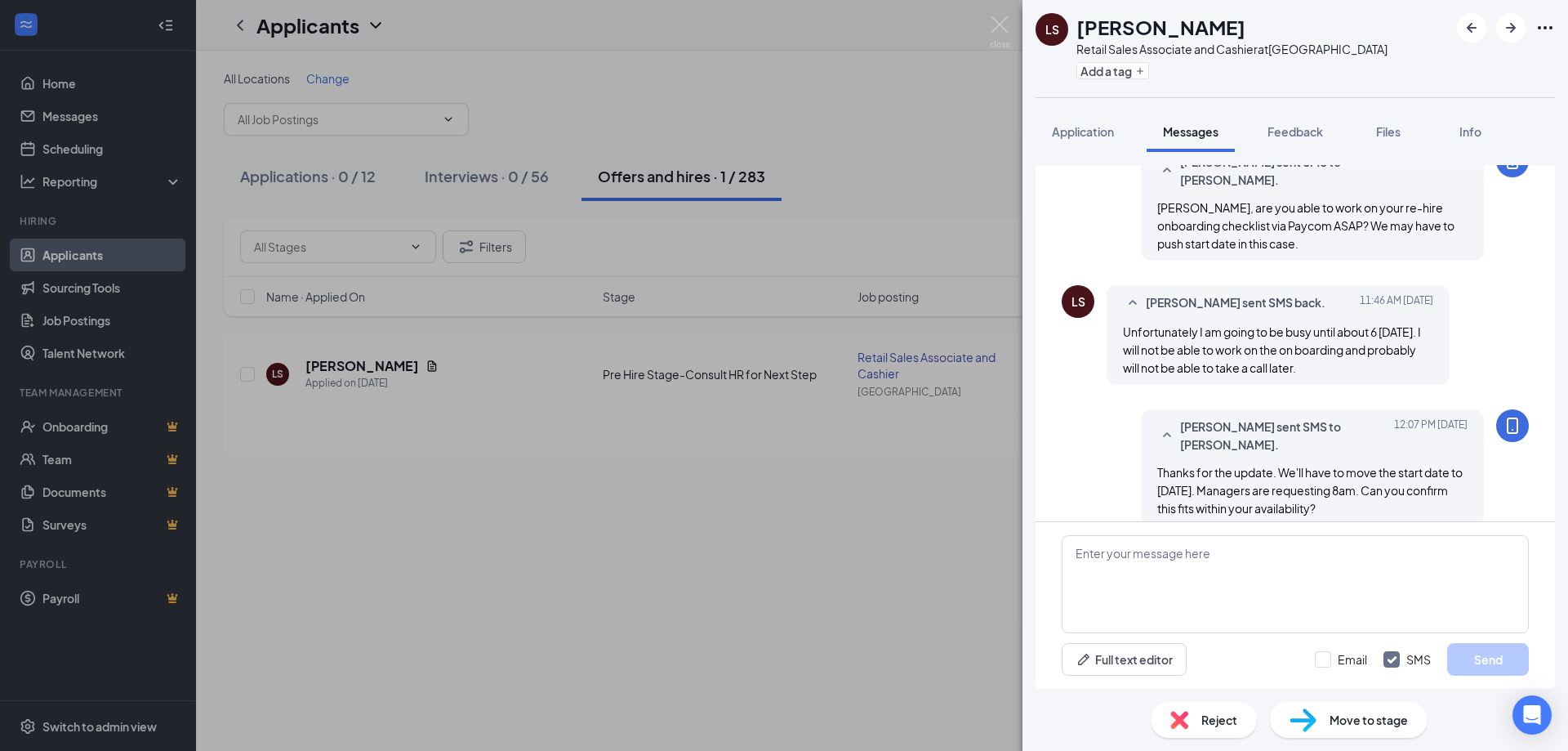
scroll to position [474, 0]
click at [1001, 29] on img at bounding box center [1000, 32] width 21 height 32
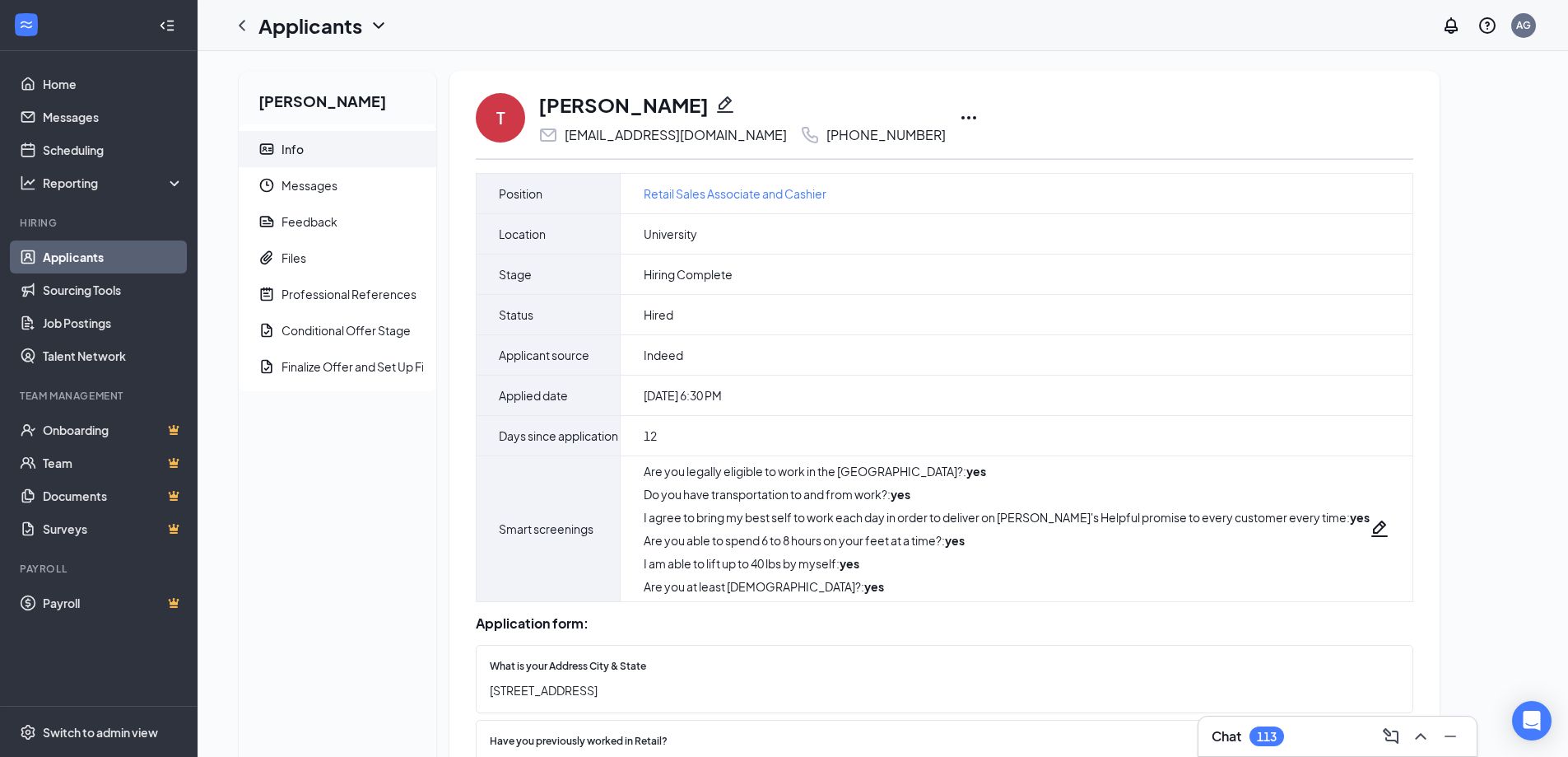
click at [959, 116] on icon "Ellipses" at bounding box center [969, 117] width 20 height 20
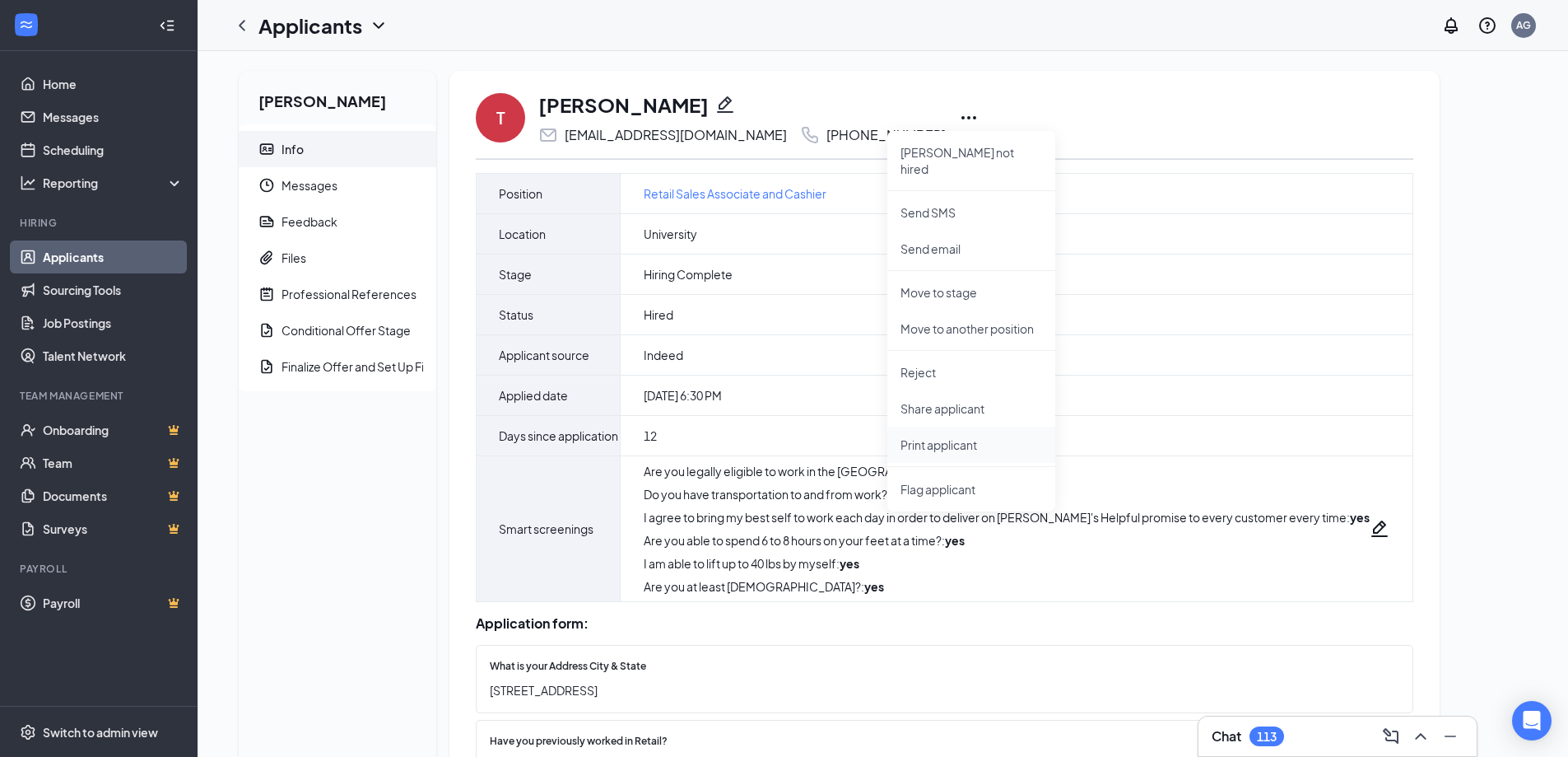
click at [952, 436] on p "Print applicant" at bounding box center [972, 444] width 141 height 16
